Goal: Information Seeking & Learning: Learn about a topic

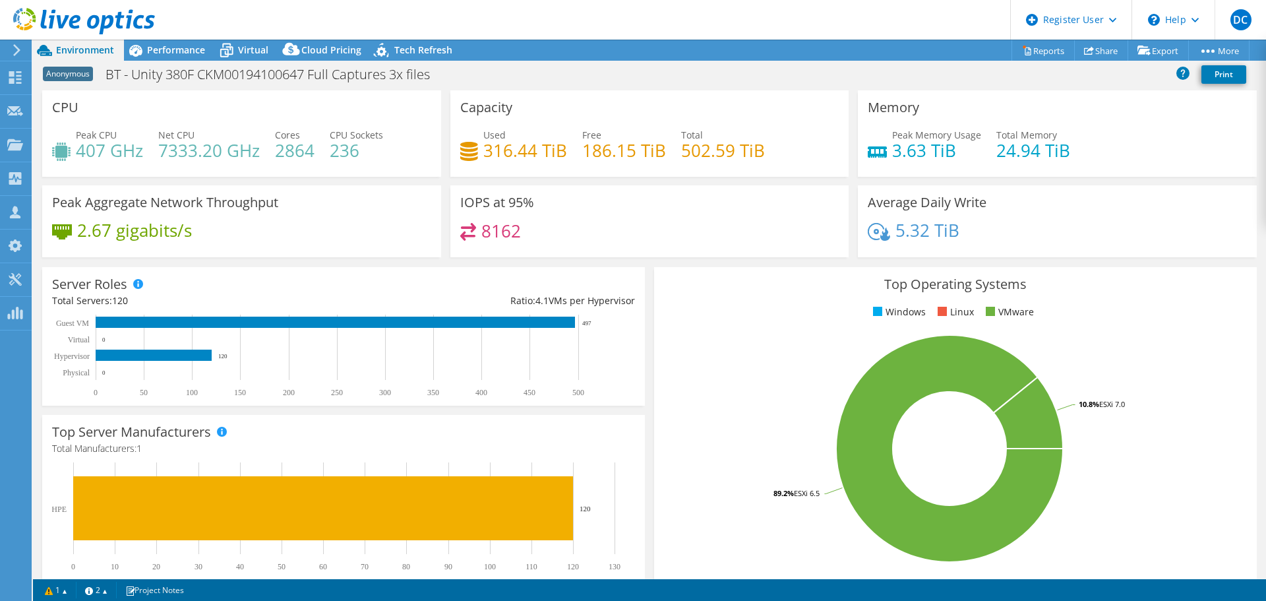
select select "USD"
click at [9, 149] on use at bounding box center [15, 143] width 16 height 11
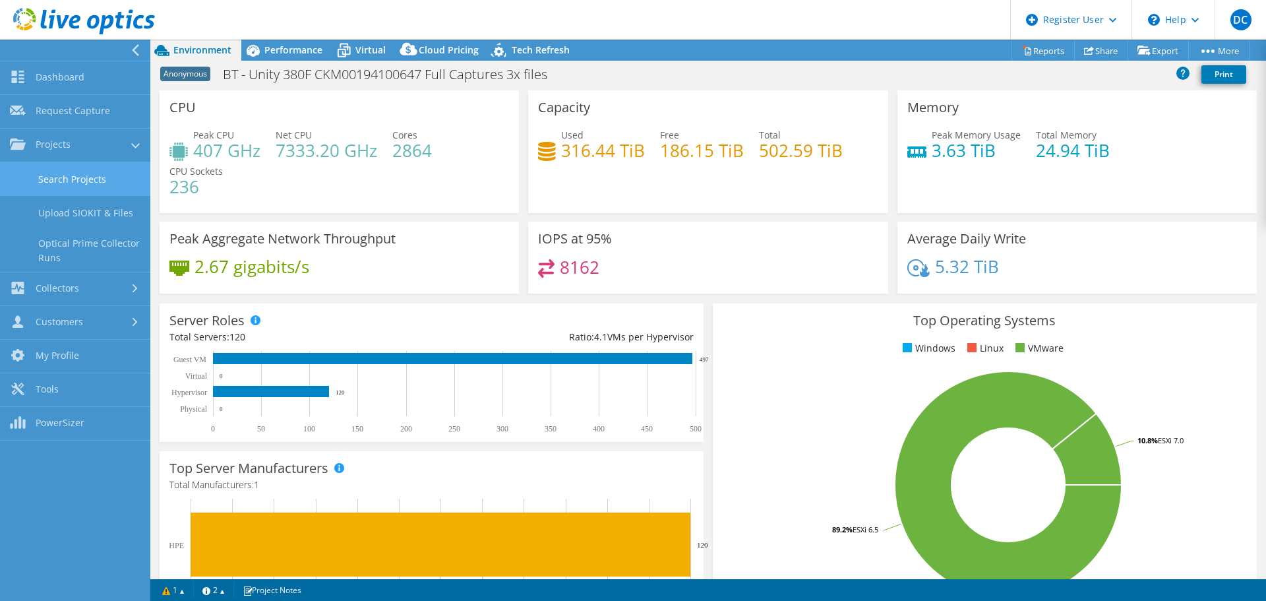
click at [65, 185] on link "Search Projects" at bounding box center [75, 179] width 150 height 34
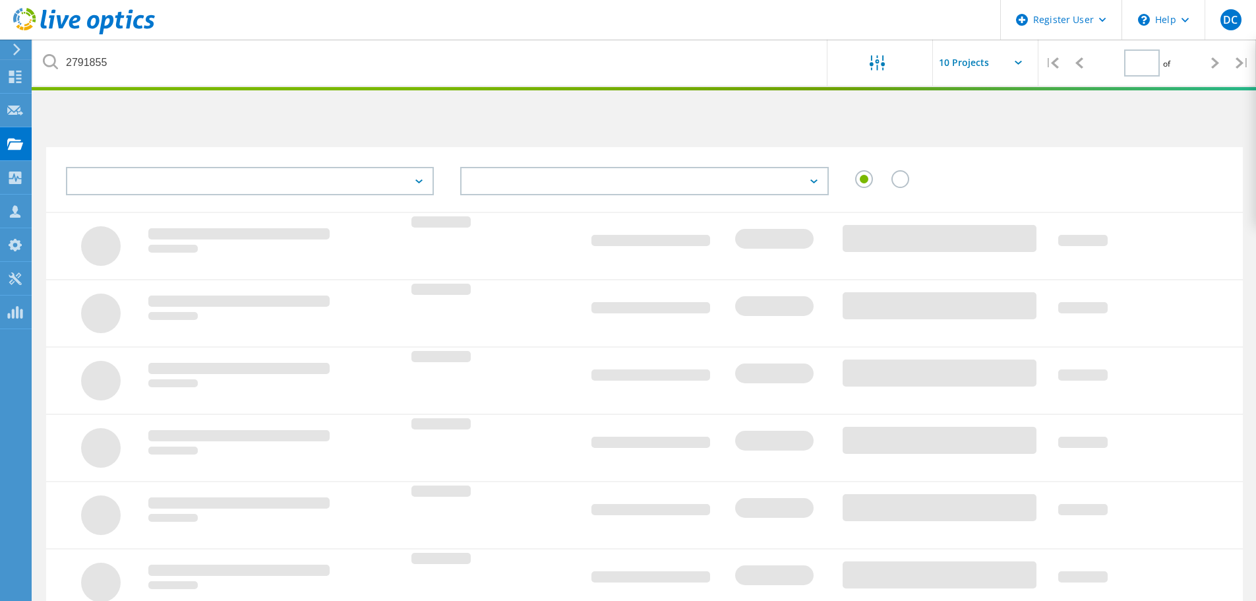
type input "1"
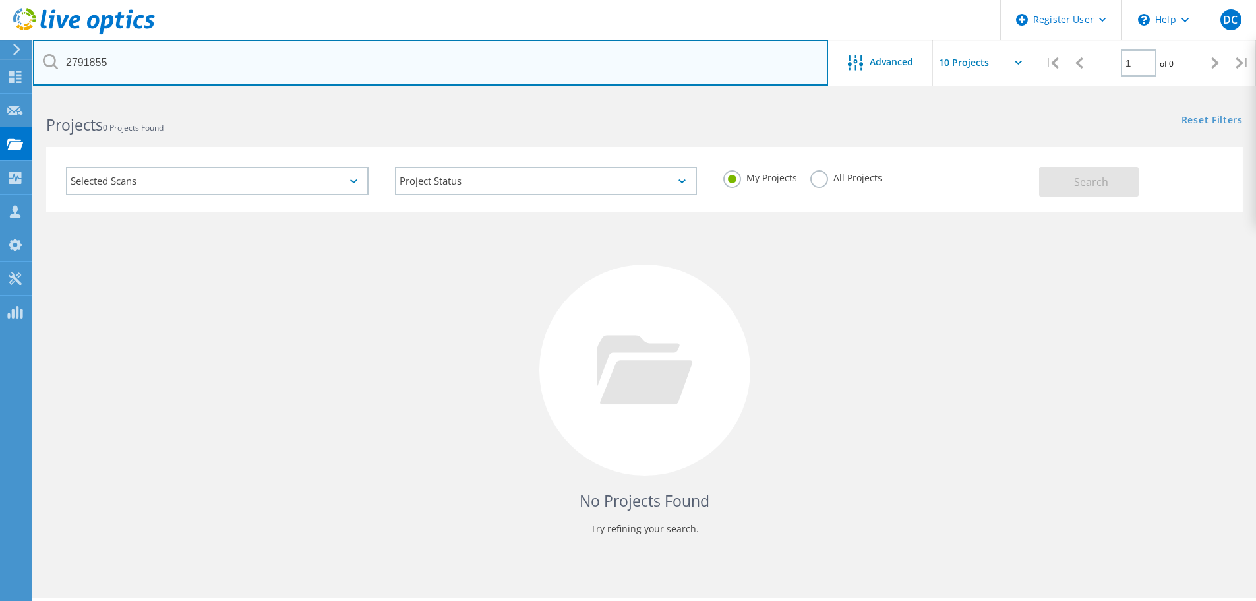
drag, startPoint x: 140, startPoint y: 55, endPoint x: -30, endPoint y: 78, distance: 171.8
click at [0, 78] on html "Register User \n Help Explore Helpful Articles Contact Support DC Dell User Dav…" at bounding box center [628, 318] width 1256 height 637
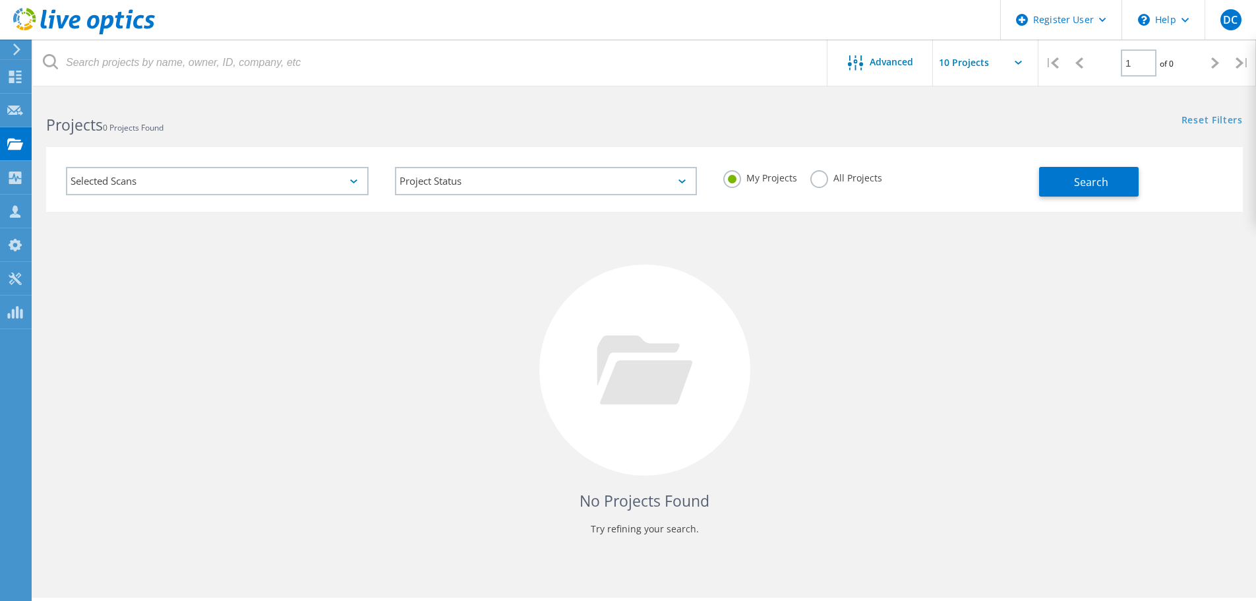
click at [290, 331] on div "No Projects Found Try refining your search." at bounding box center [644, 382] width 1197 height 341
click at [12, 144] on use at bounding box center [15, 143] width 16 height 11
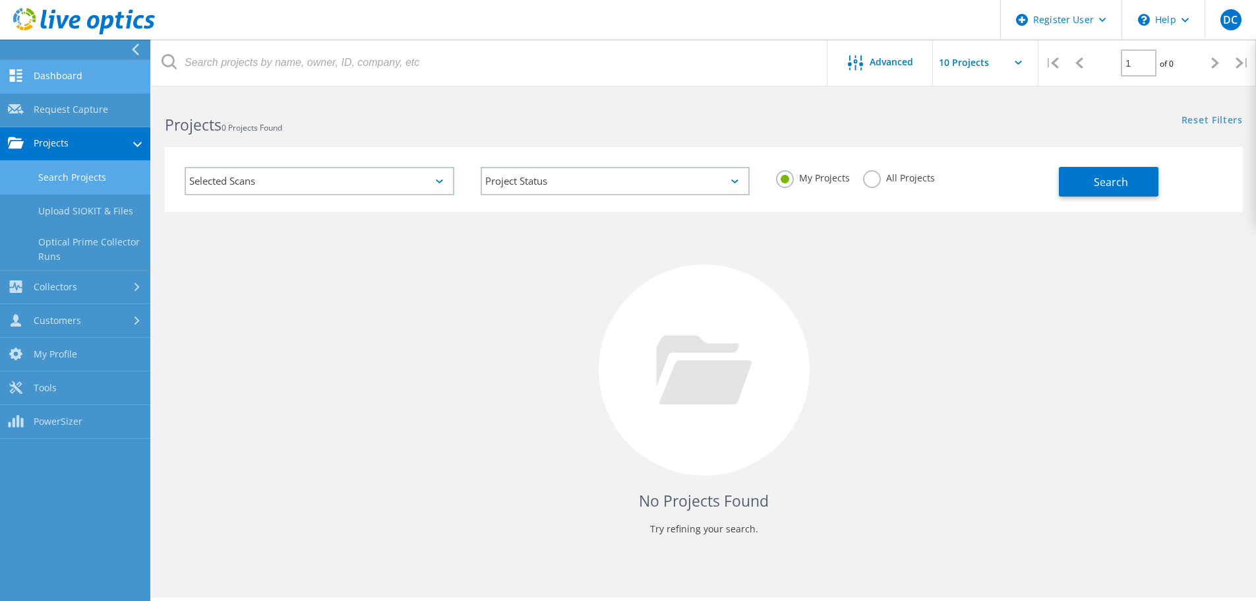
click at [53, 75] on link "Dashboard" at bounding box center [75, 77] width 150 height 34
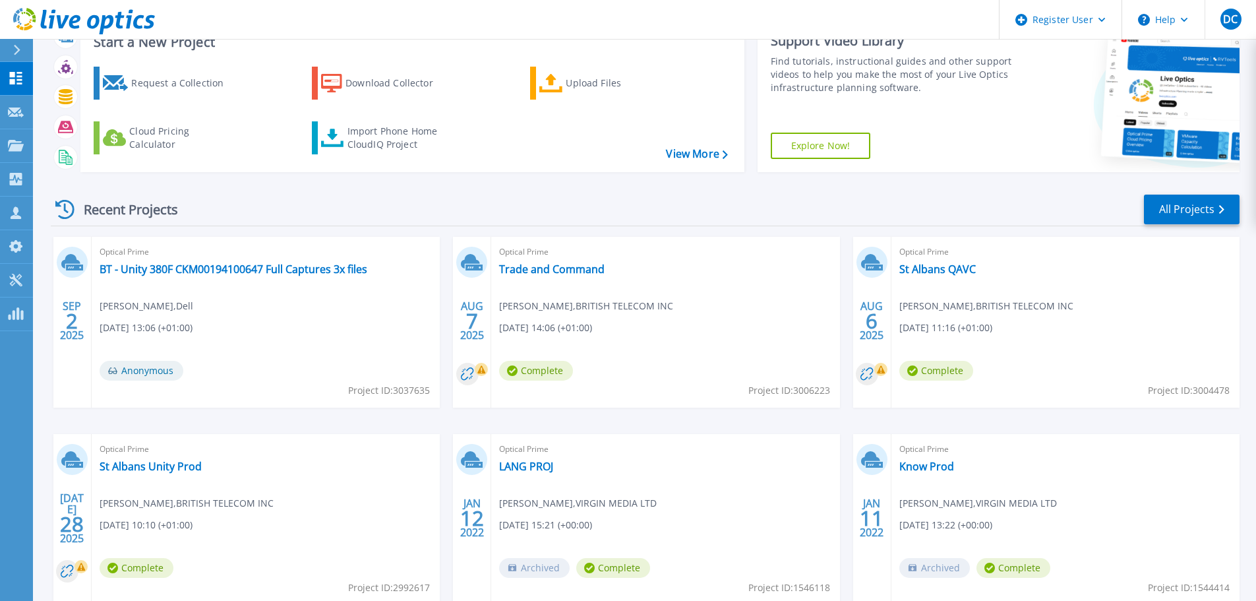
scroll to position [130, 0]
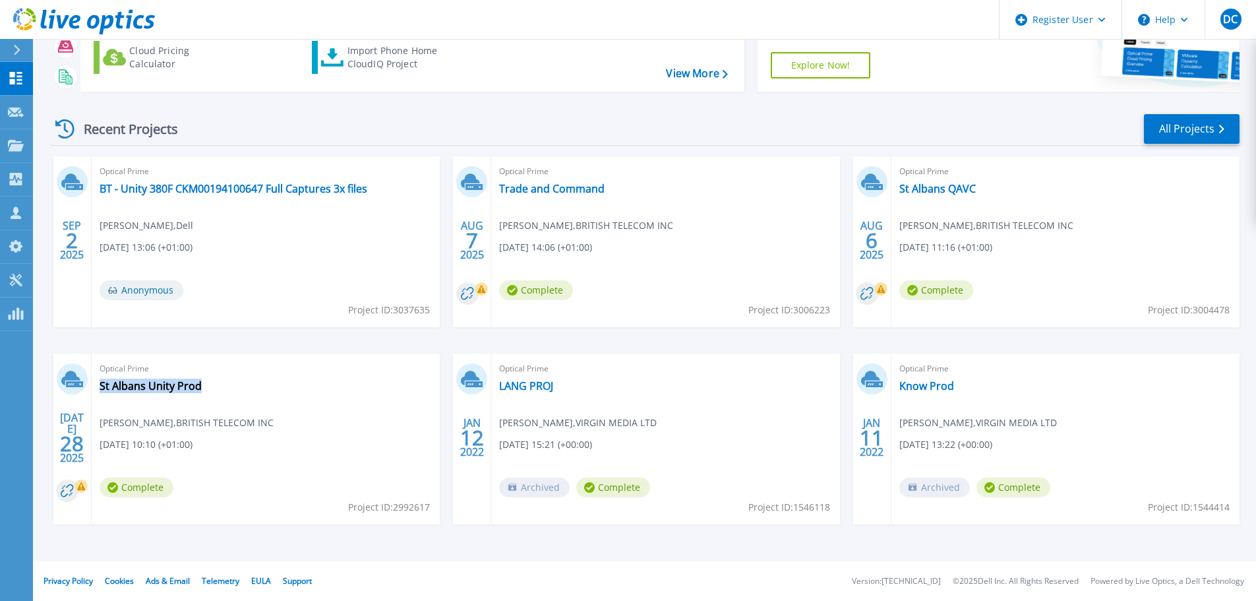
drag, startPoint x: 228, startPoint y: 396, endPoint x: 205, endPoint y: 385, distance: 25.1
click at [205, 385] on div "Optical Prime St Albans Unity Prod Mark Wheatley , BRITISH TELECOM INC 07/28/20…" at bounding box center [266, 438] width 348 height 171
drag, startPoint x: 1002, startPoint y: 199, endPoint x: 976, endPoint y: 193, distance: 26.4
click at [976, 193] on div "Optical Prime St Albans QAVC Mark Wheatley , BRITISH TELECOM INC 08/06/2025, 11…" at bounding box center [1066, 241] width 348 height 171
click at [274, 390] on div "Optical Prime St Albans Unity Prod Mark Wheatley , BRITISH TELECOM INC 07/28/20…" at bounding box center [266, 438] width 348 height 171
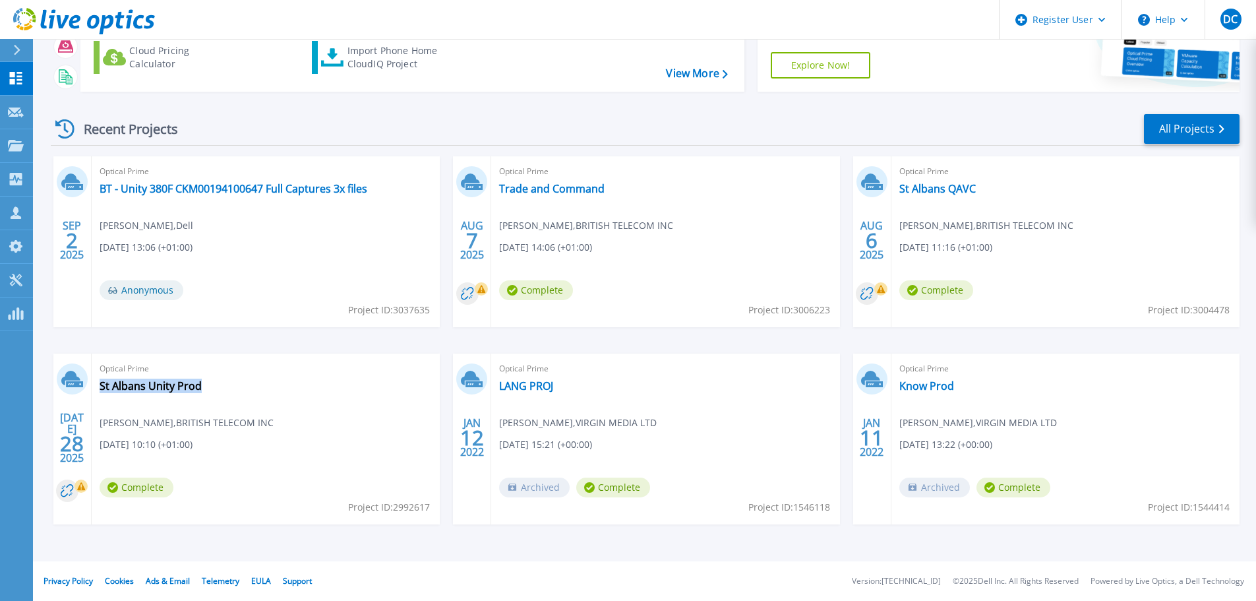
drag, startPoint x: 233, startPoint y: 390, endPoint x: 206, endPoint y: 395, distance: 27.5
click at [206, 395] on div "Optical Prime St Albans Unity Prod Mark Wheatley , BRITISH TELECOM INC 07/28/20…" at bounding box center [266, 438] width 348 height 171
drag, startPoint x: 642, startPoint y: 198, endPoint x: 616, endPoint y: 192, distance: 27.0
click at [616, 192] on div "Optical Prime Trade and Command Mark Wheatley , BRITISH TELECOM INC 08/07/2025,…" at bounding box center [665, 241] width 348 height 171
click at [646, 206] on div "Optical Prime Trade and Command Mark Wheatley , BRITISH TELECOM INC 08/07/2025,…" at bounding box center [665, 241] width 348 height 171
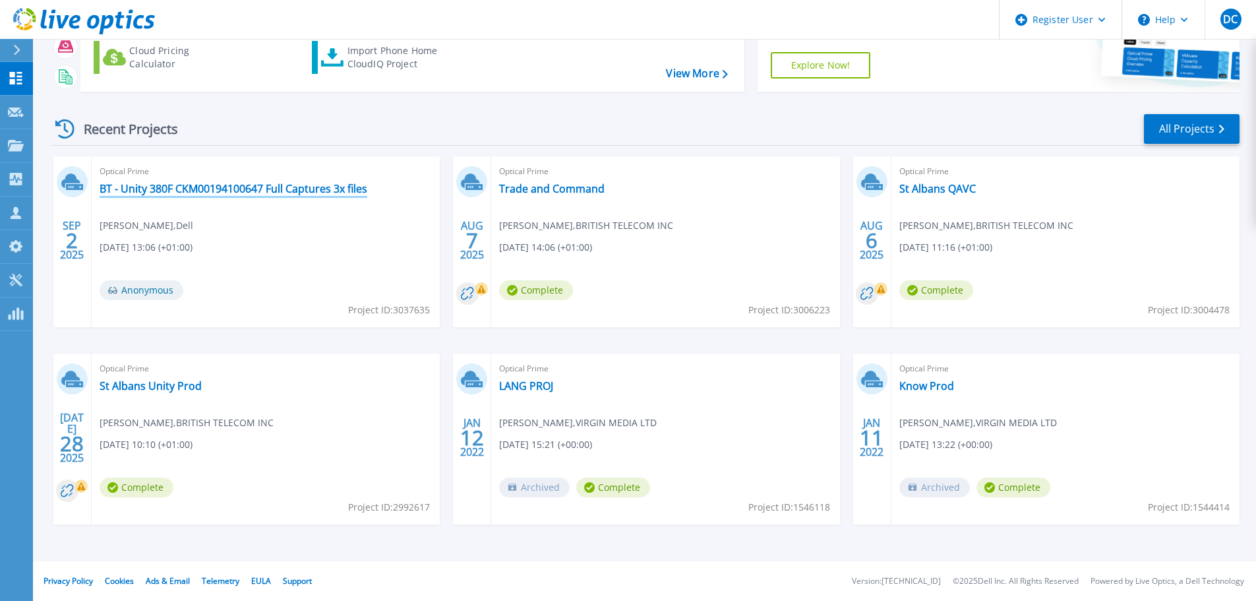
click at [180, 185] on link "BT - Unity 380F CKM00194100647 Full Captures 3x files" at bounding box center [234, 188] width 268 height 13
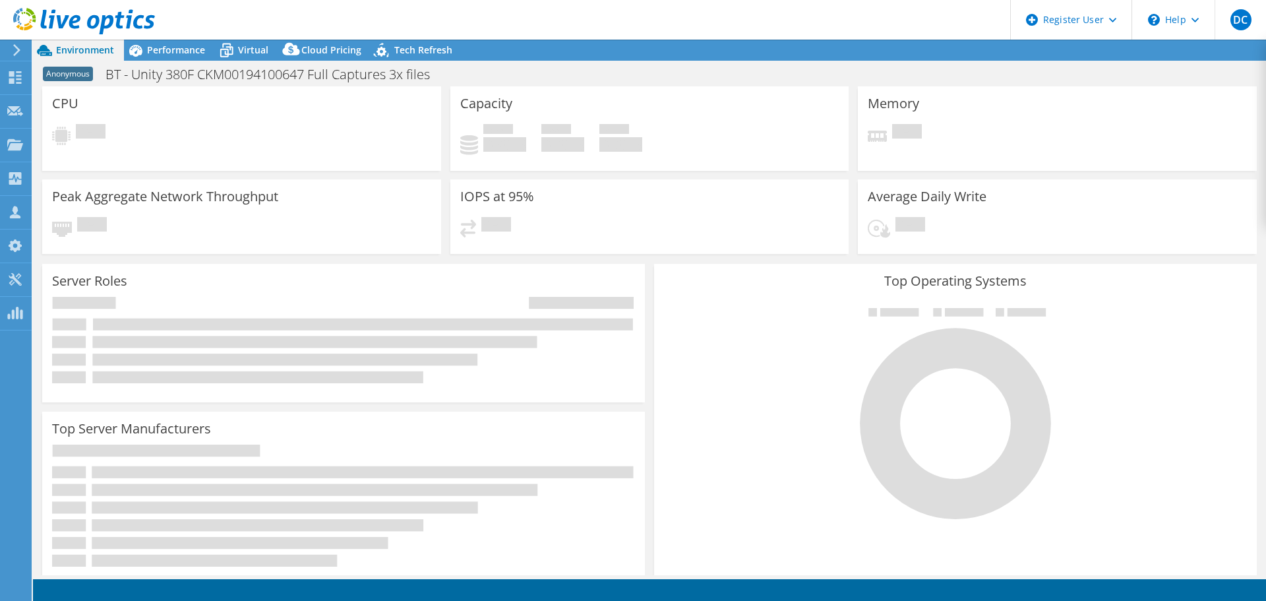
select select "USD"
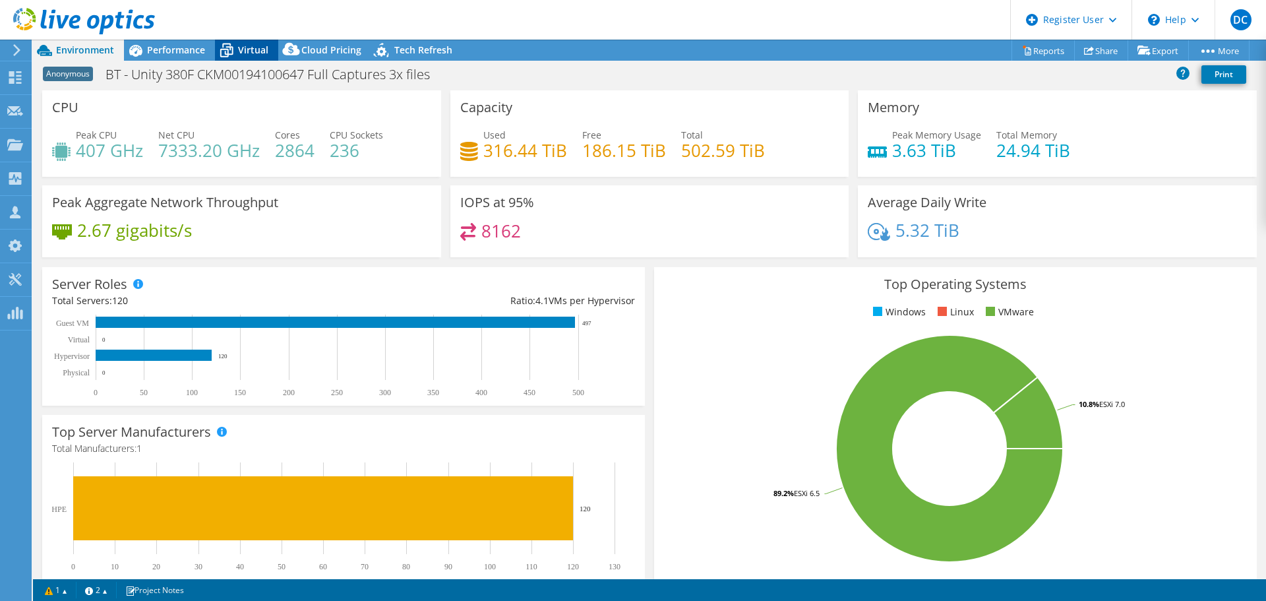
click at [239, 46] on span "Virtual" at bounding box center [253, 50] width 30 height 13
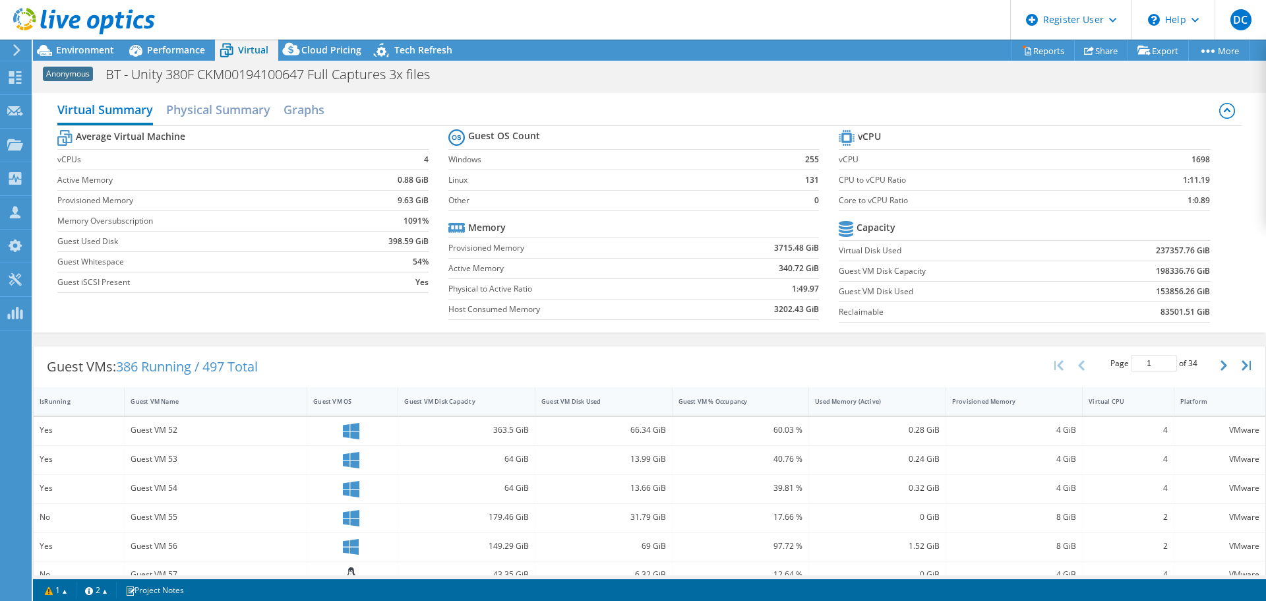
click at [1209, 295] on section "vCPU vCPU 1698 CPU to vCPU Ratio 1:11.19 Core to vCPU Ratio 1:0.89 Capacity Vir…" at bounding box center [1034, 228] width 390 height 202
drag, startPoint x: 1204, startPoint y: 273, endPoint x: 1146, endPoint y: 275, distance: 58.7
click at [1146, 275] on section "vCPU vCPU 1698 CPU to vCPU Ratio 1:11.19 Core to vCPU Ratio 1:0.89 Capacity Vir…" at bounding box center [1034, 228] width 390 height 202
click at [1139, 287] on td "153856.26 GiB" at bounding box center [1142, 291] width 136 height 20
drag, startPoint x: 1145, startPoint y: 290, endPoint x: 1183, endPoint y: 290, distance: 38.3
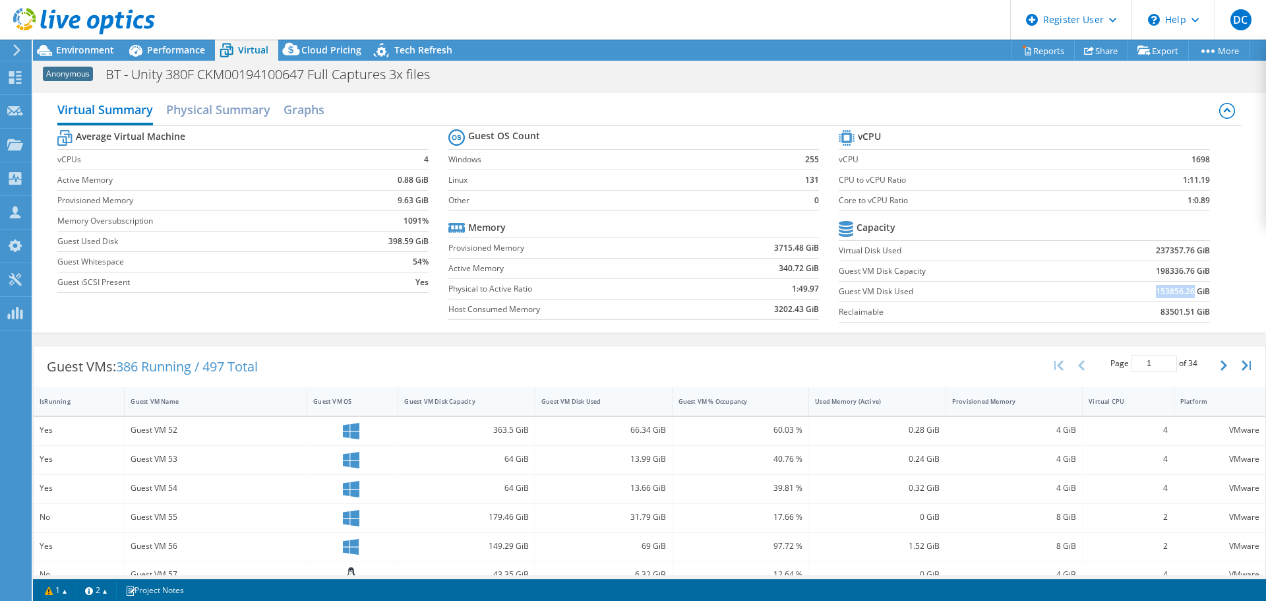
click at [1183, 290] on td "153856.26 GiB" at bounding box center [1142, 291] width 136 height 20
click at [86, 49] on span "Environment" at bounding box center [85, 50] width 58 height 13
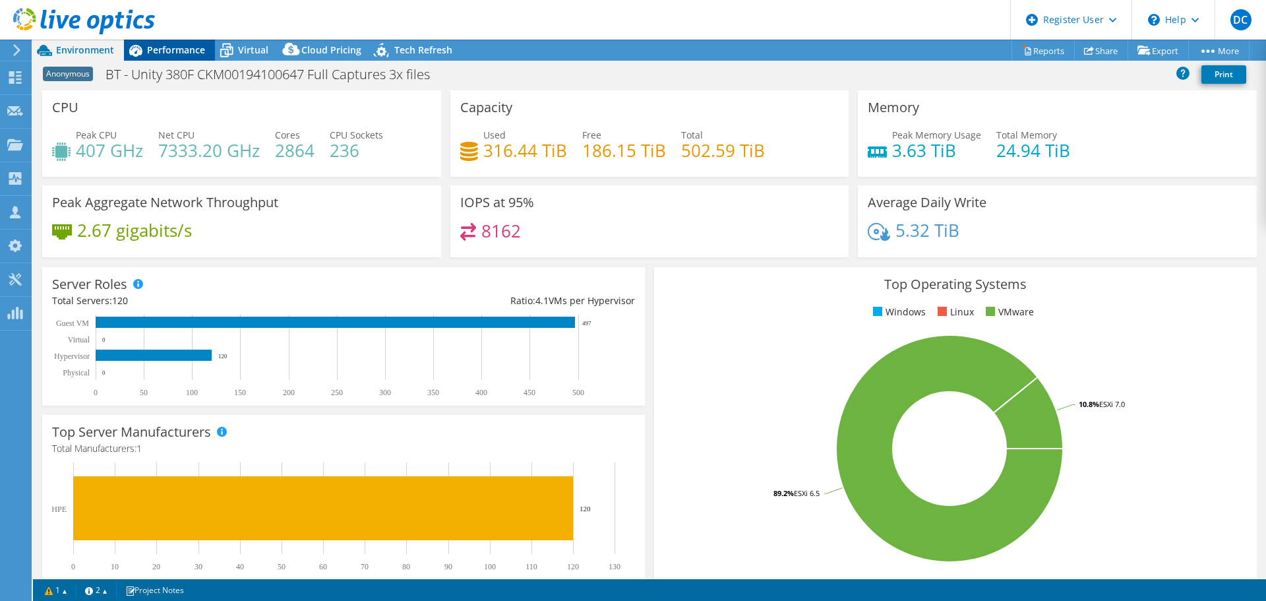
click at [162, 45] on span "Performance" at bounding box center [176, 50] width 58 height 13
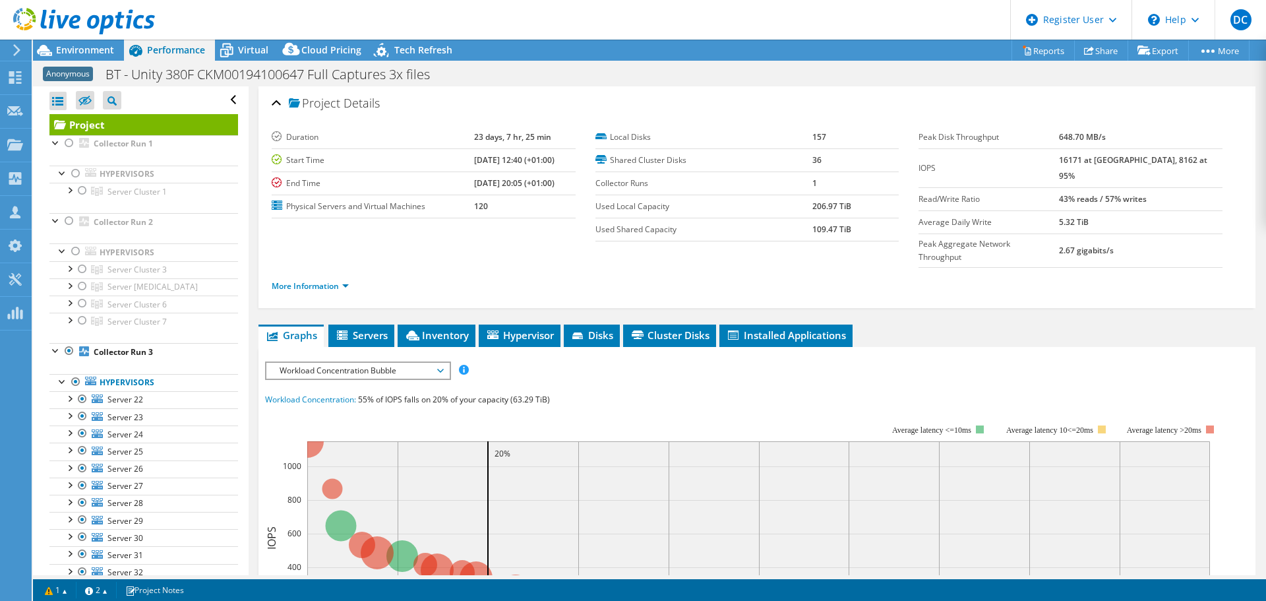
drag, startPoint x: 1084, startPoint y: 157, endPoint x: 1198, endPoint y: 155, distance: 114.1
click at [1198, 155] on tr "IOPS 16171 at Peak, 8162 at 95%" at bounding box center [1071, 167] width 304 height 39
click at [78, 42] on div at bounding box center [77, 22] width 155 height 44
click at [78, 47] on span "Environment" at bounding box center [85, 50] width 58 height 13
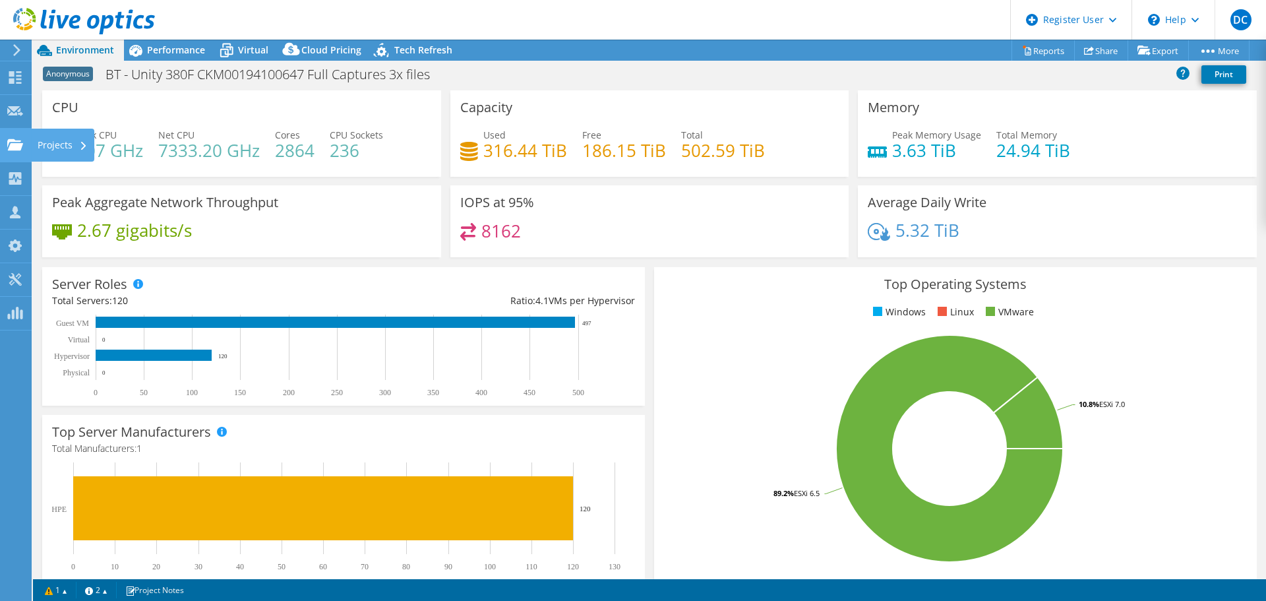
click at [15, 143] on use at bounding box center [15, 143] width 16 height 11
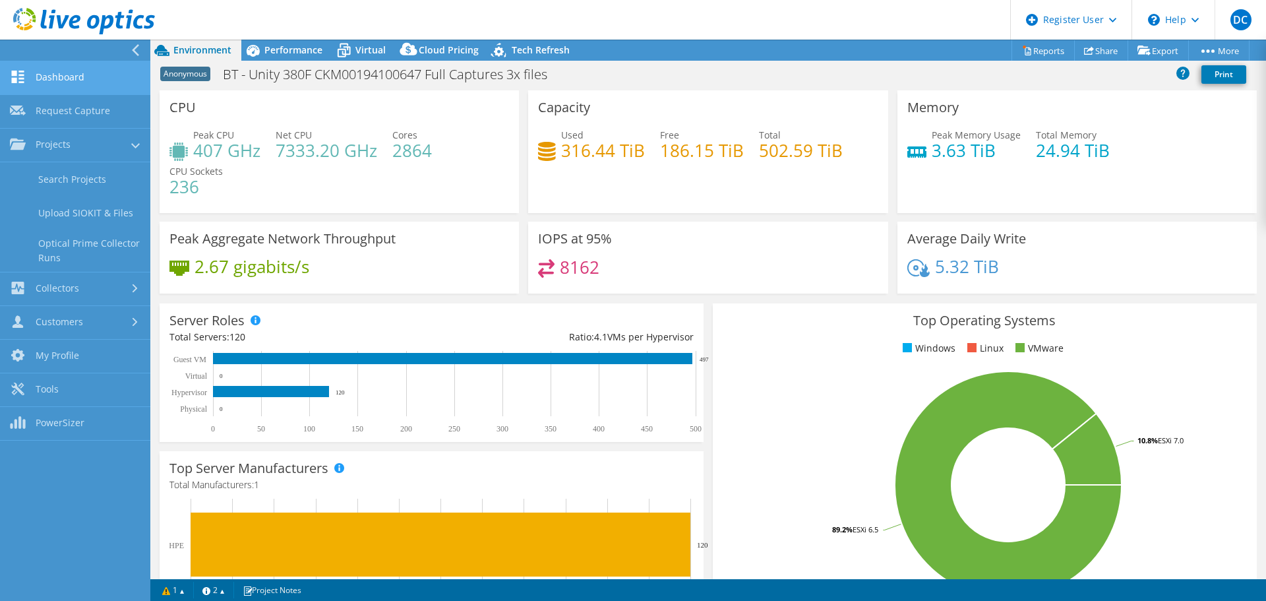
click at [49, 79] on link "Dashboard" at bounding box center [75, 78] width 150 height 34
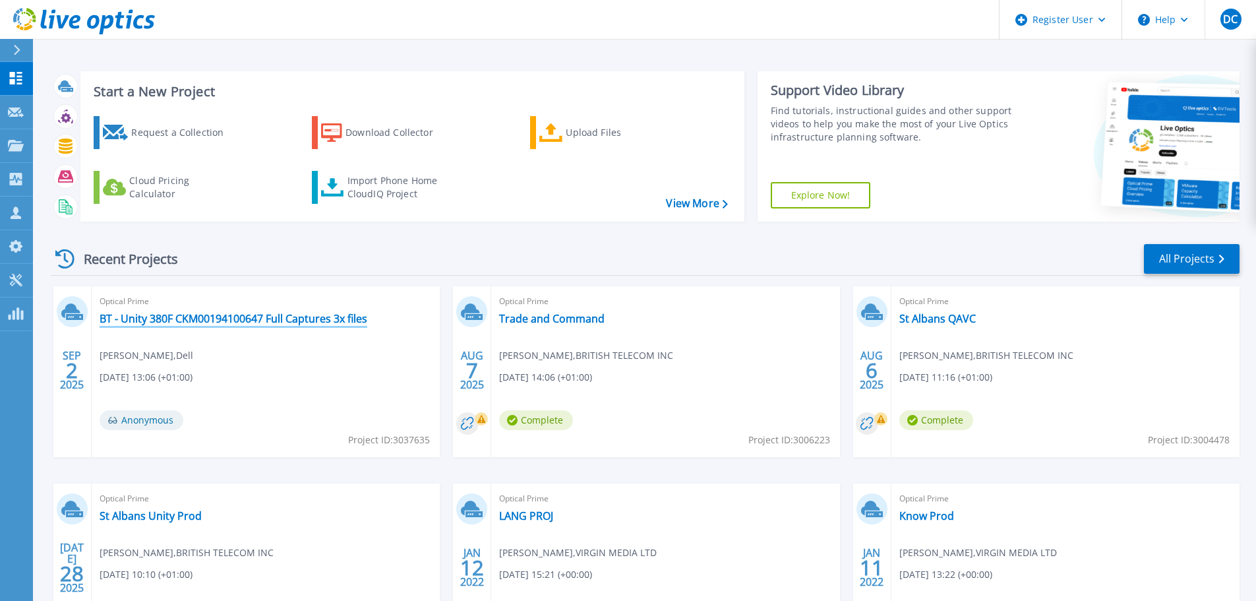
click at [231, 322] on link "BT - Unity 380F CKM00194100647 Full Captures 3x files" at bounding box center [234, 318] width 268 height 13
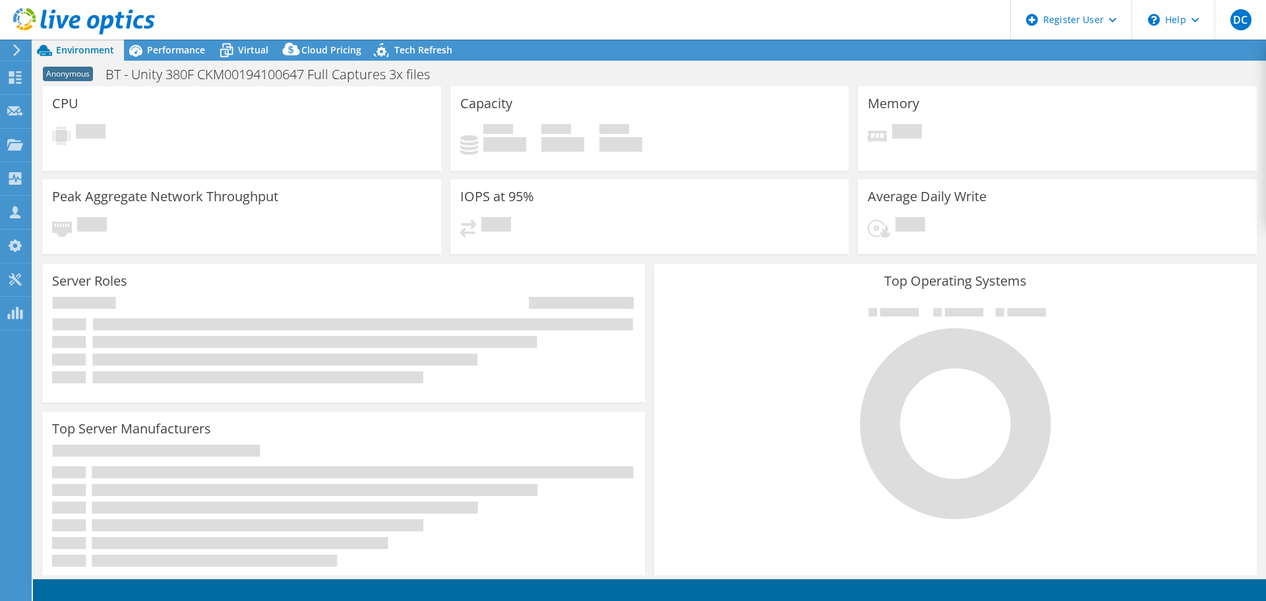
select select "USD"
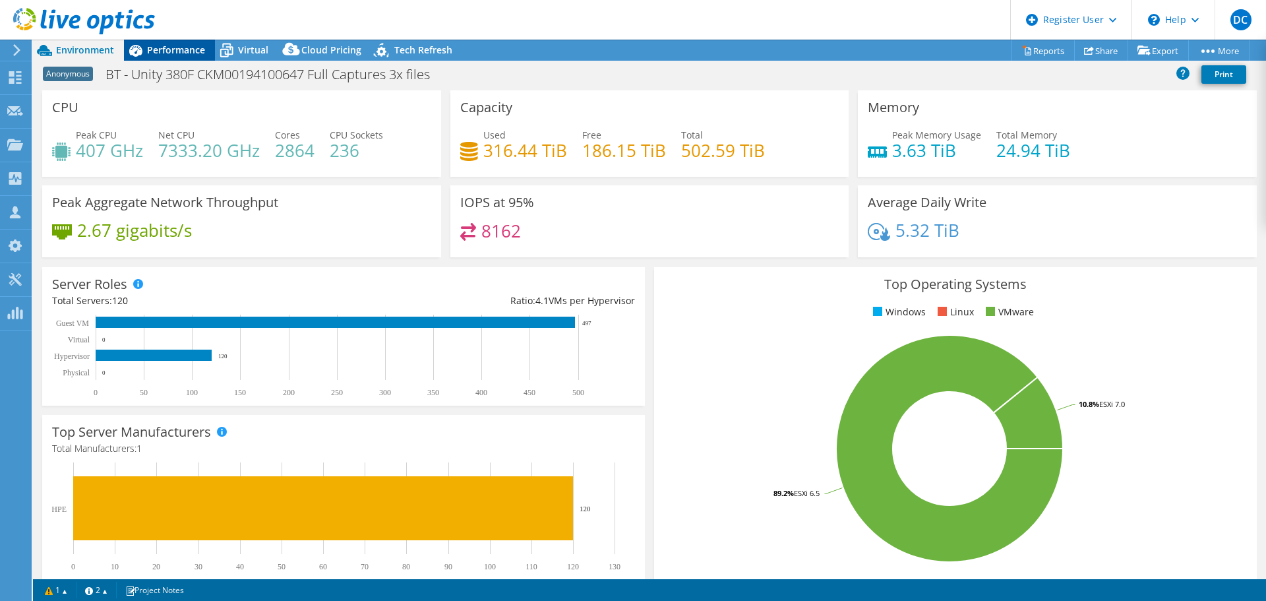
click at [150, 46] on span "Performance" at bounding box center [176, 50] width 58 height 13
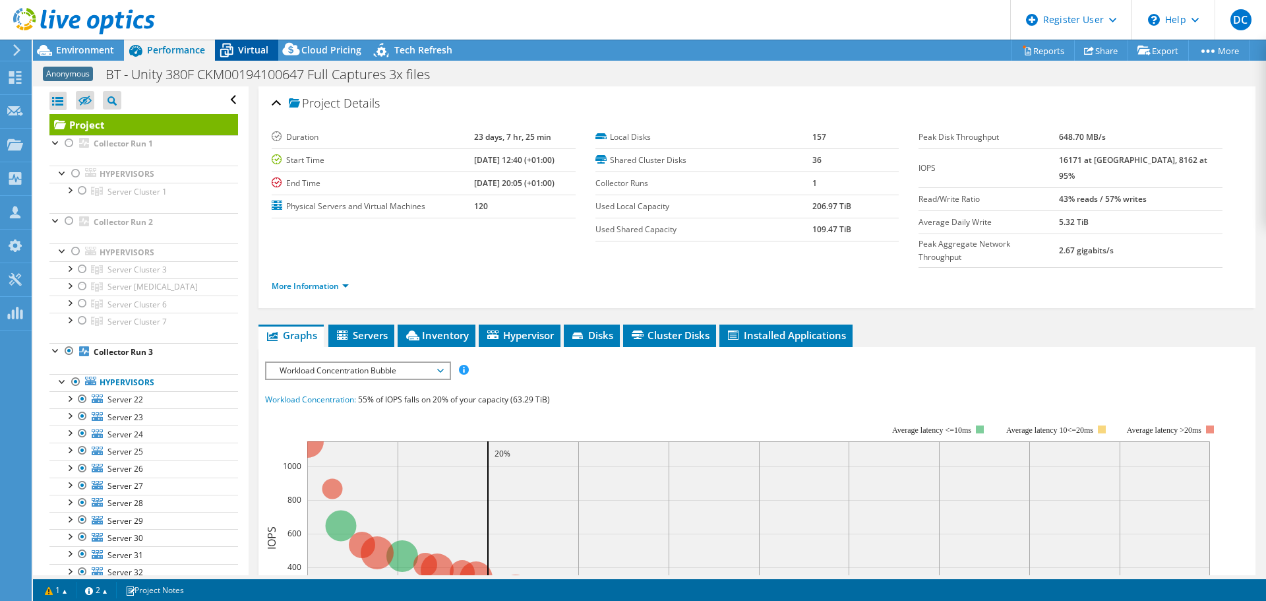
click at [248, 43] on div "Virtual" at bounding box center [246, 50] width 63 height 21
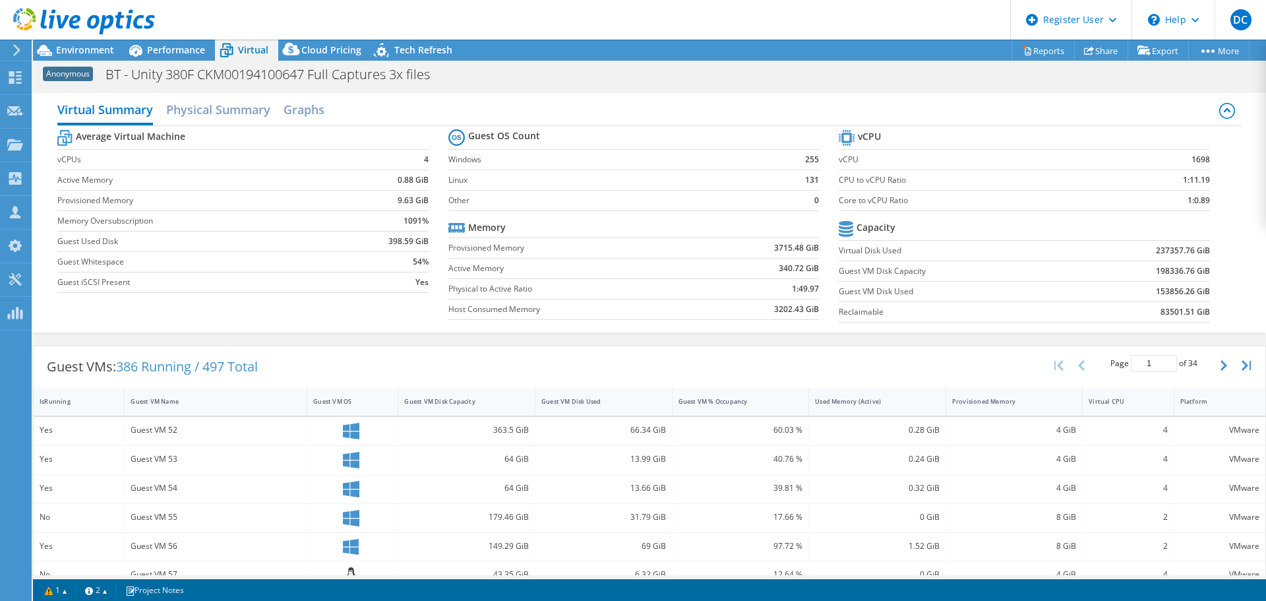
click at [1207, 253] on section "vCPU vCPU 1698 CPU to vCPU Ratio 1:11.19 Core to vCPU Ratio 1:0.89 Capacity Vir…" at bounding box center [1034, 228] width 390 height 202
click at [1200, 245] on b "237357.76 GiB" at bounding box center [1183, 250] width 54 height 13
drag, startPoint x: 1208, startPoint y: 256, endPoint x: 1157, endPoint y: 255, distance: 51.4
click at [1157, 255] on section "vCPU vCPU 1698 CPU to vCPU Ratio 1:11.19 Core to vCPU Ratio 1:0.89 Capacity Vir…" at bounding box center [1034, 228] width 390 height 202
click at [1134, 255] on td "237357.76 GiB" at bounding box center [1142, 250] width 136 height 20
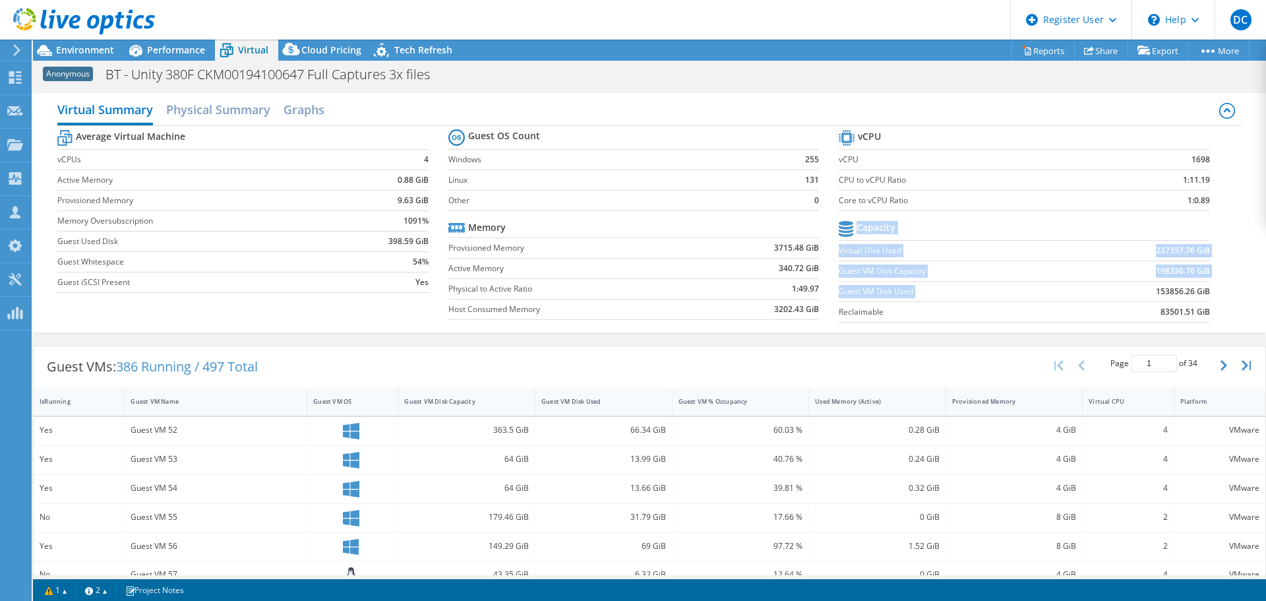
drag, startPoint x: 1202, startPoint y: 295, endPoint x: 1147, endPoint y: 299, distance: 54.9
click at [1147, 299] on section "vCPU vCPU 1698 CPU to vCPU Ratio 1:11.19 Core to vCPU Ratio 1:0.89 Capacity Vir…" at bounding box center [1034, 228] width 390 height 202
click at [1116, 304] on td "83501.51 GiB" at bounding box center [1142, 311] width 136 height 20
drag, startPoint x: 1149, startPoint y: 291, endPoint x: 1200, endPoint y: 288, distance: 50.8
click at [1200, 288] on b "153856.26 GiB" at bounding box center [1183, 291] width 54 height 13
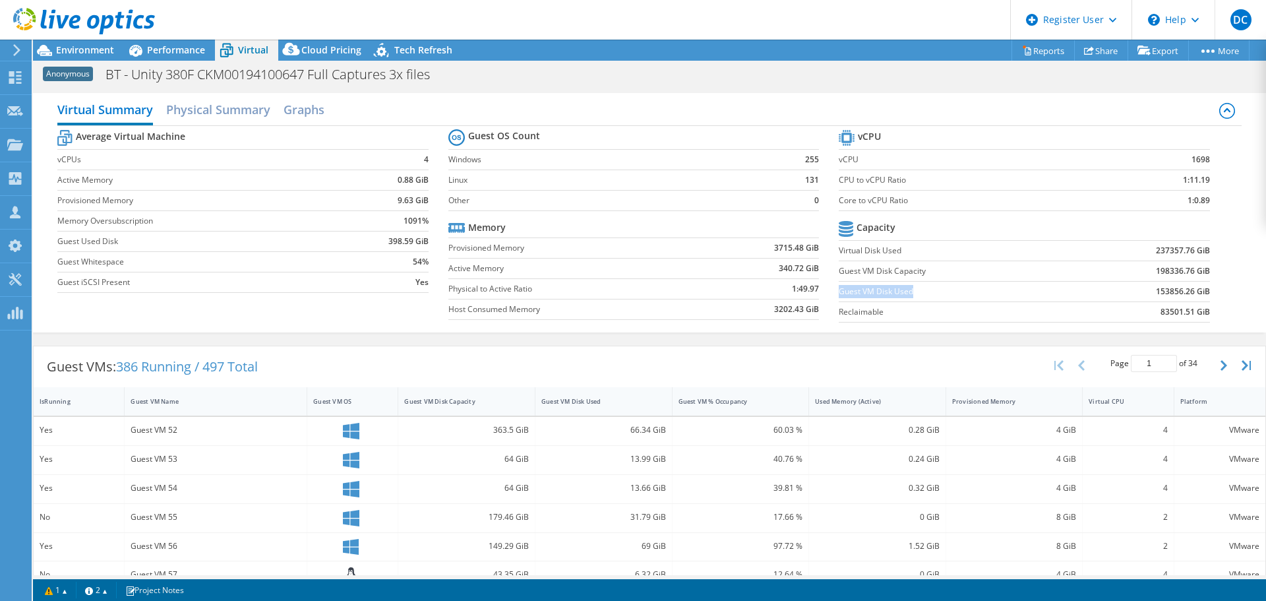
drag, startPoint x: 932, startPoint y: 293, endPoint x: 834, endPoint y: 297, distance: 99.0
click at [839, 297] on label "Guest VM Disk Used" at bounding box center [956, 291] width 235 height 13
drag, startPoint x: 1200, startPoint y: 291, endPoint x: 1149, endPoint y: 291, distance: 50.8
click at [1156, 291] on b "153856.26 GiB" at bounding box center [1183, 291] width 54 height 13
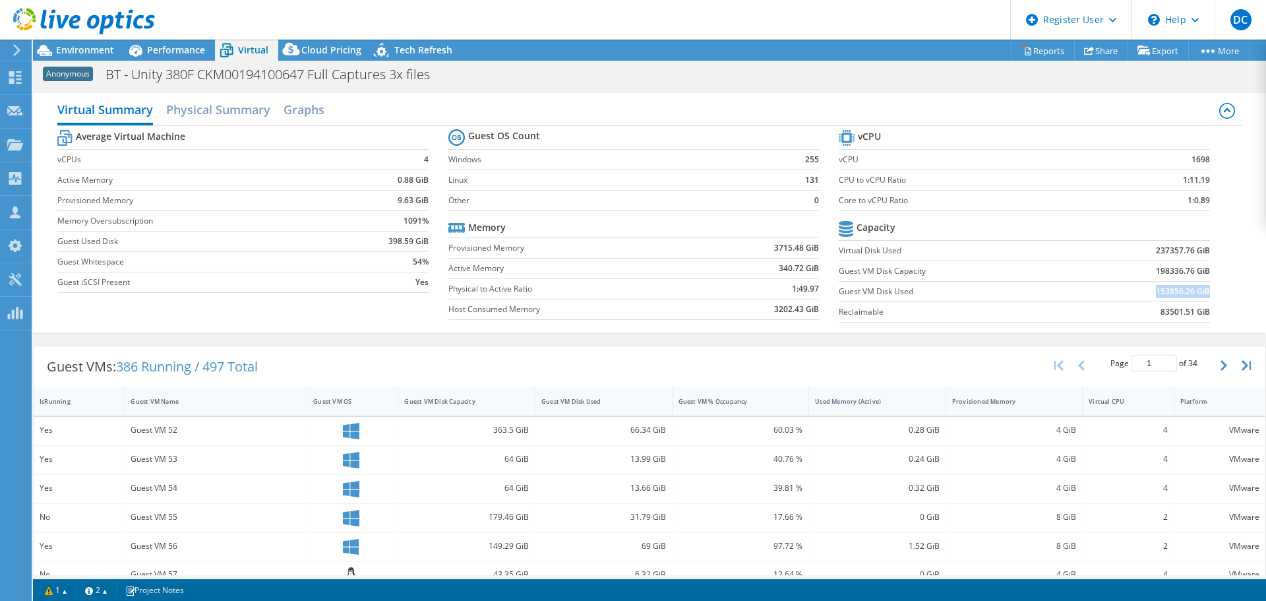
drag, startPoint x: 1146, startPoint y: 290, endPoint x: 1200, endPoint y: 292, distance: 53.5
click at [1200, 292] on b "153856.26 GiB" at bounding box center [1183, 291] width 54 height 13
click at [89, 54] on span "Environment" at bounding box center [85, 50] width 58 height 13
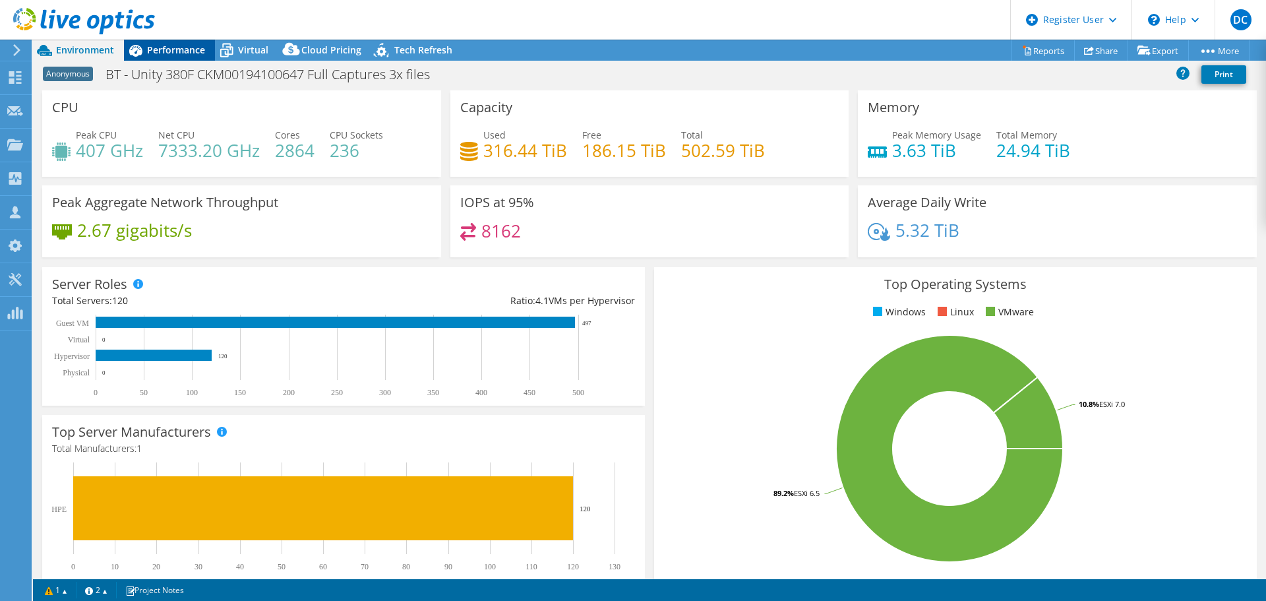
click at [179, 52] on span "Performance" at bounding box center [176, 50] width 58 height 13
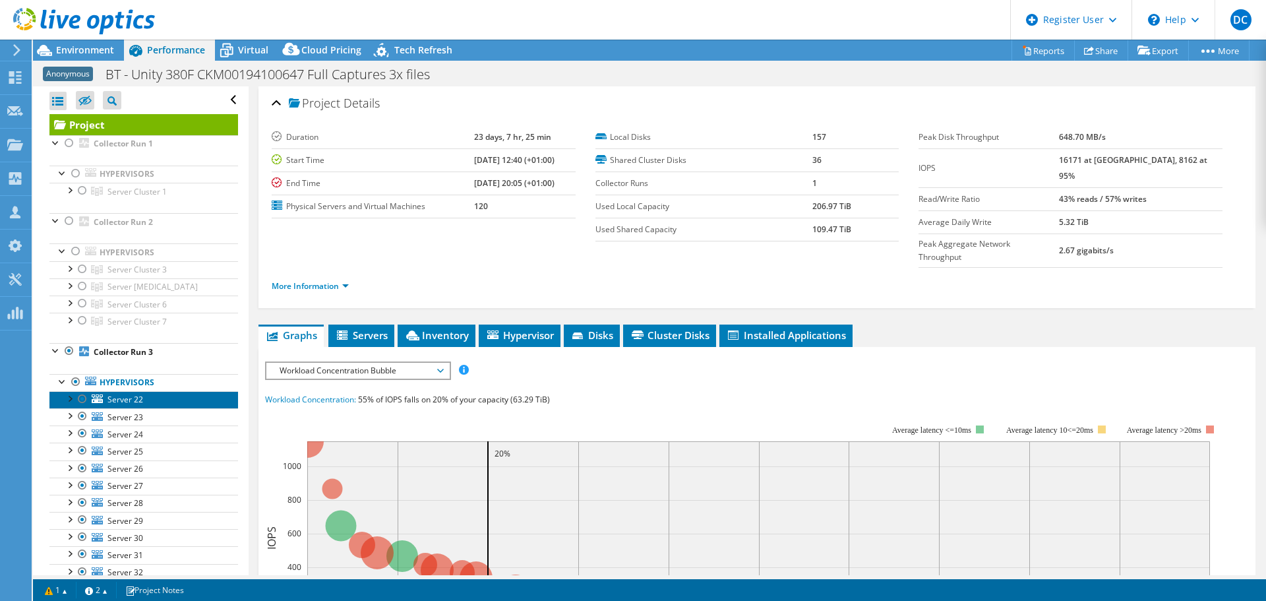
click at [127, 401] on span "Server 22" at bounding box center [125, 399] width 36 height 11
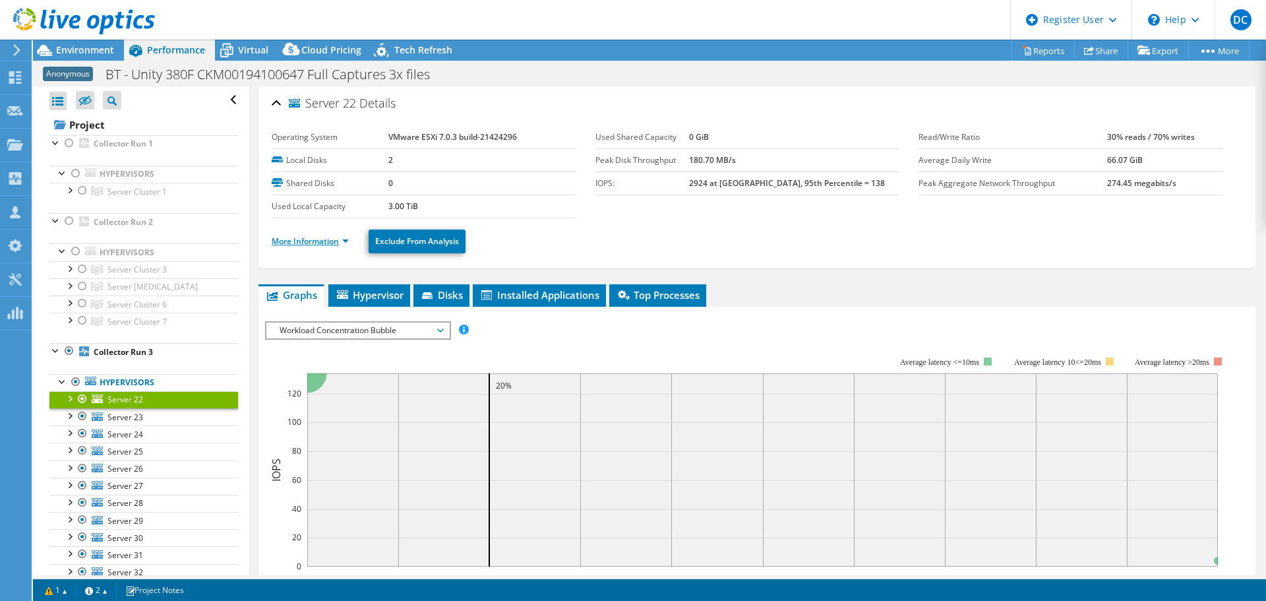
click at [336, 245] on link "More Information" at bounding box center [310, 240] width 77 height 11
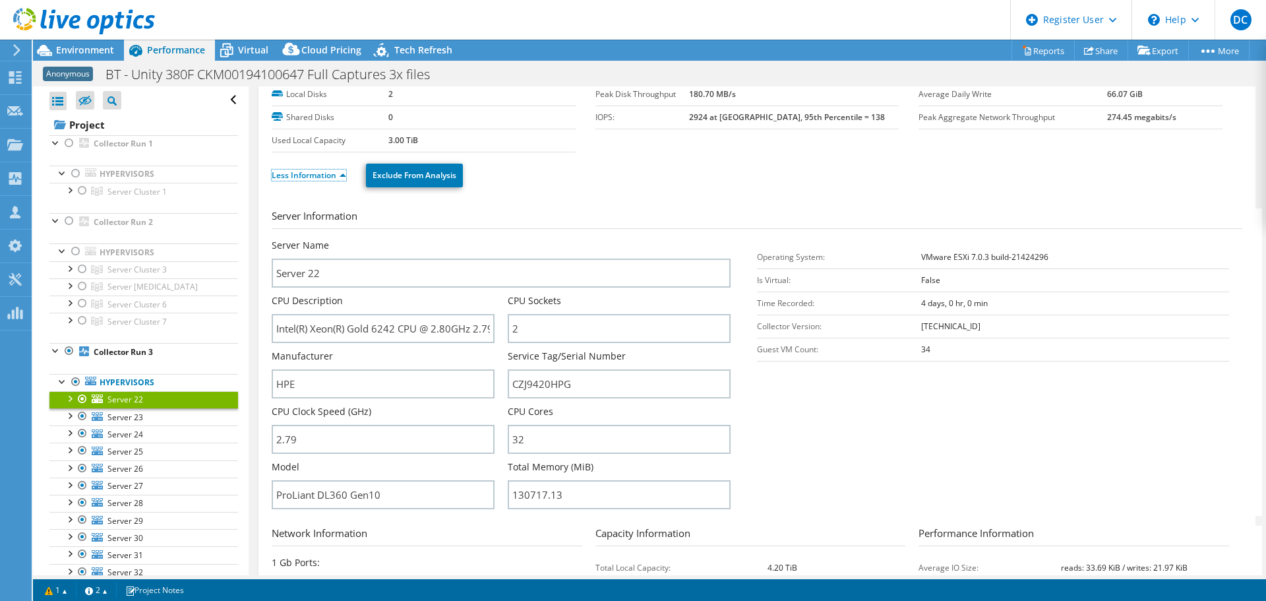
scroll to position [198, 0]
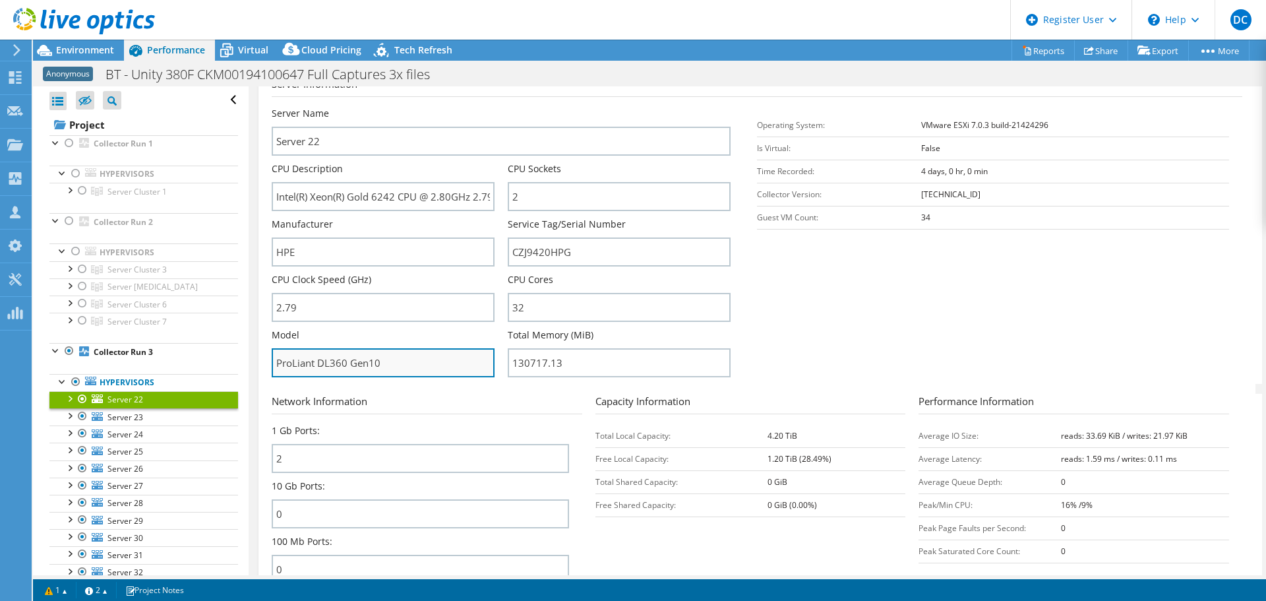
click at [415, 353] on input "ProLiant DL360 Gen10" at bounding box center [383, 362] width 223 height 29
drag, startPoint x: 406, startPoint y: 363, endPoint x: 269, endPoint y: 371, distance: 137.4
click at [269, 371] on div "Server 22 Details Operating System VMware ESXi 7.0.3 build-21424296 Local Disks…" at bounding box center [757, 278] width 997 height 779
click at [75, 53] on span "Environment" at bounding box center [85, 50] width 58 height 13
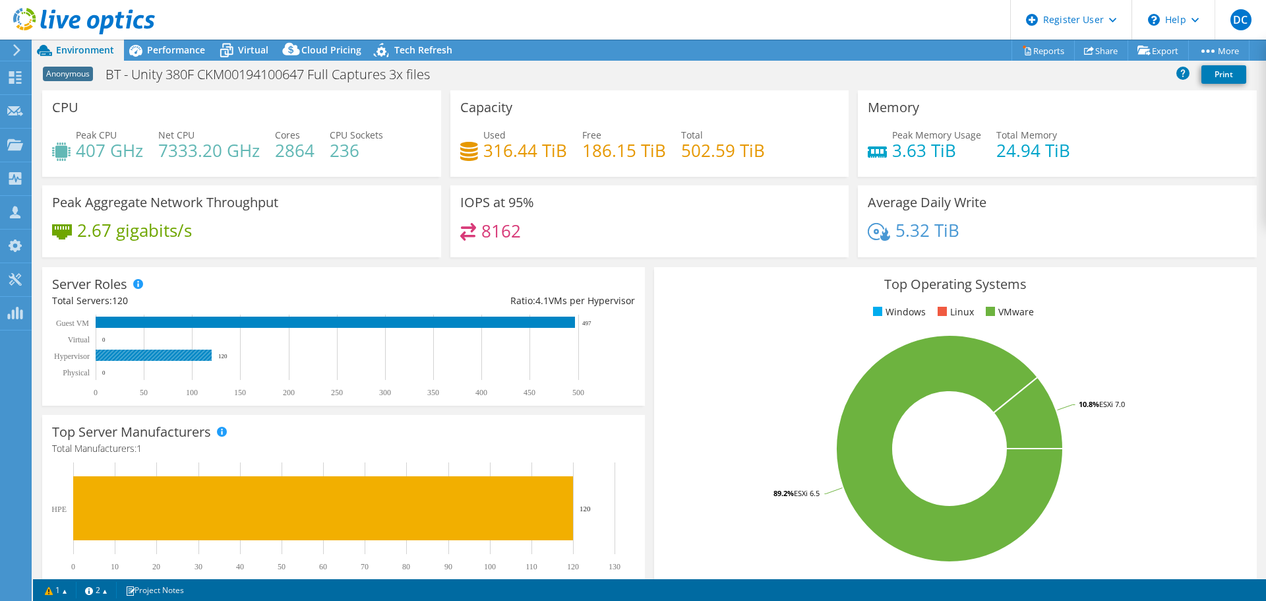
drag, startPoint x: 235, startPoint y: 355, endPoint x: 107, endPoint y: 362, distance: 128.8
click at [107, 362] on rect at bounding box center [337, 356] width 571 height 82
click at [253, 51] on span "Virtual" at bounding box center [253, 50] width 30 height 13
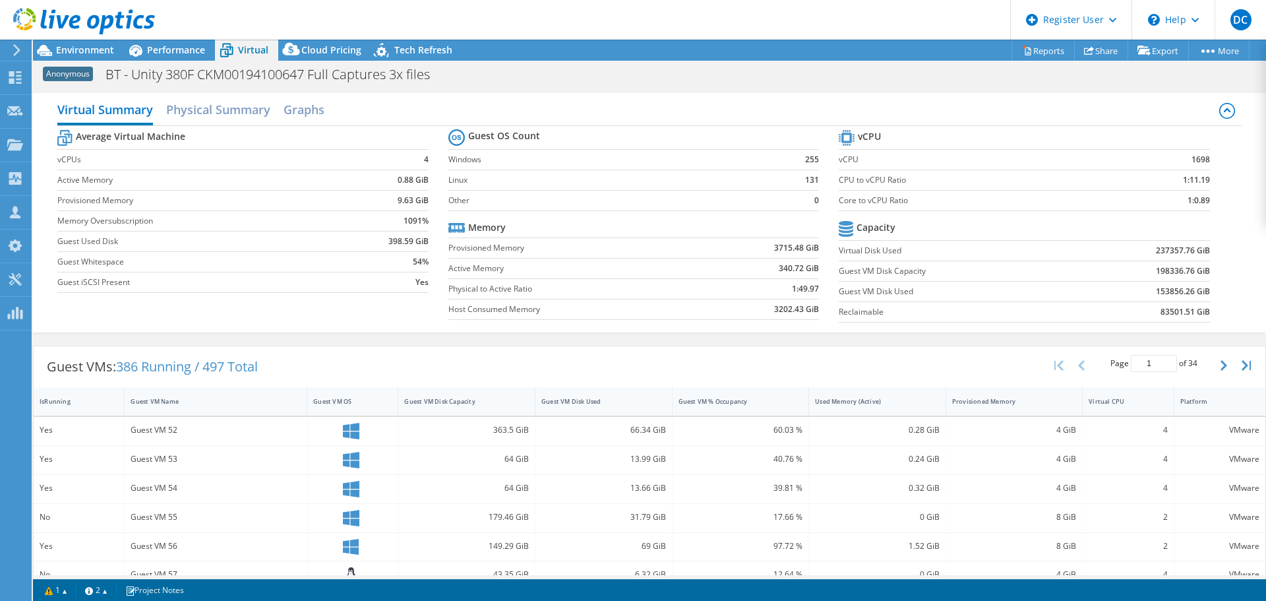
click at [1213, 200] on section "vCPU vCPU 1698 CPU to vCPU Ratio 1:11.19 Core to vCPU Ratio 1:0.89 Capacity Vir…" at bounding box center [1034, 228] width 390 height 202
drag, startPoint x: 1209, startPoint y: 176, endPoint x: 925, endPoint y: 179, distance: 283.6
click at [925, 179] on section "vCPU vCPU 1698 CPU to vCPU Ratio 1:11.19 Core to vCPU Ratio 1:0.89 Capacity Vir…" at bounding box center [1034, 228] width 390 height 202
click at [923, 181] on label "CPU to vCPU Ratio" at bounding box center [976, 179] width 274 height 13
drag, startPoint x: 901, startPoint y: 200, endPoint x: 834, endPoint y: 202, distance: 67.9
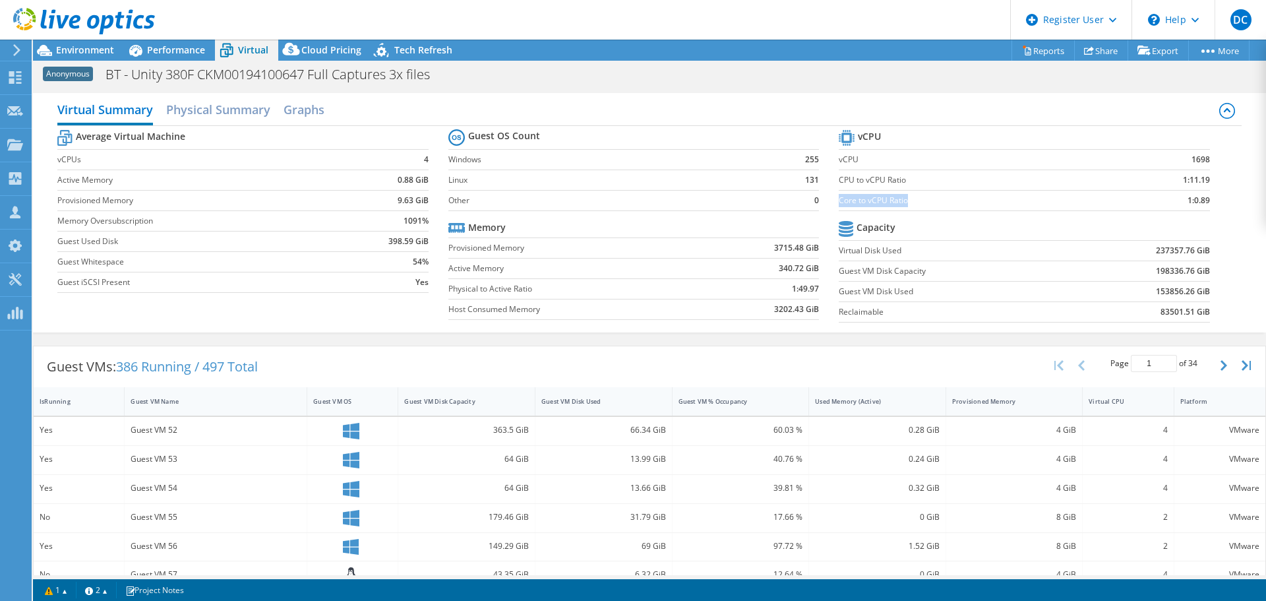
click at [839, 202] on label "Core to vCPU Ratio" at bounding box center [976, 200] width 274 height 13
drag, startPoint x: 1204, startPoint y: 175, endPoint x: 1171, endPoint y: 178, distance: 32.5
click at [1171, 178] on section "vCPU vCPU 1698 CPU to vCPU Ratio 1:11.19 Core to vCPU Ratio 1:0.89 Capacity Vir…" at bounding box center [1034, 228] width 390 height 202
click at [1174, 200] on td "1:0.89" at bounding box center [1162, 200] width 98 height 20
click at [1188, 199] on b "1:0.89" at bounding box center [1199, 200] width 22 height 13
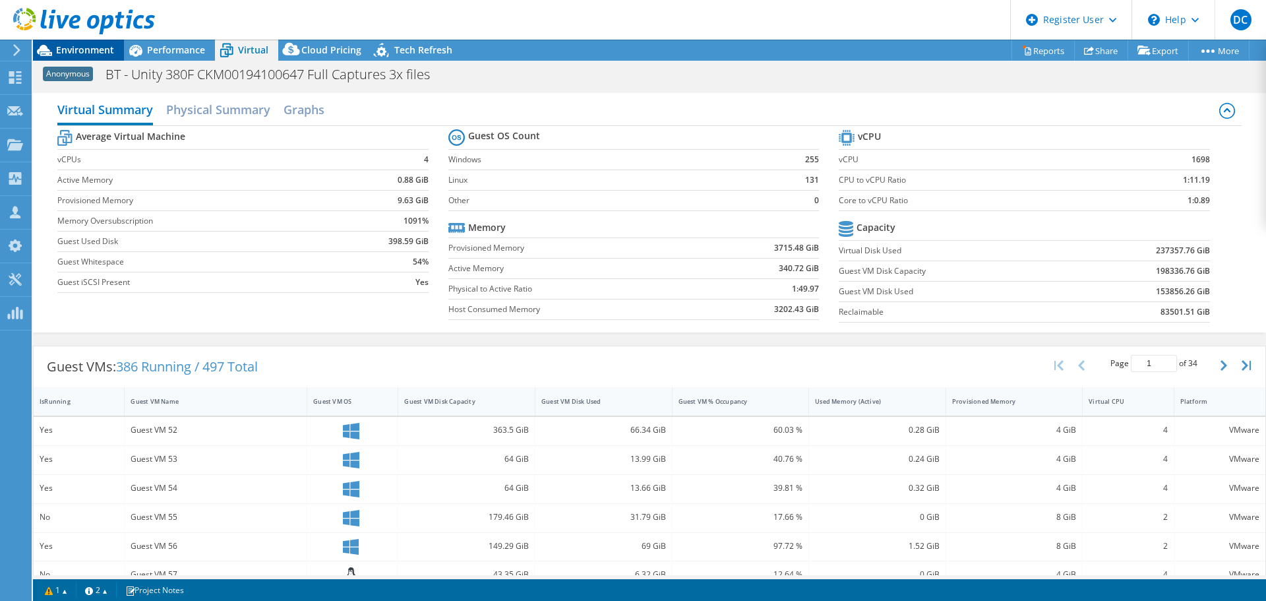
click at [77, 51] on span "Environment" at bounding box center [85, 50] width 58 height 13
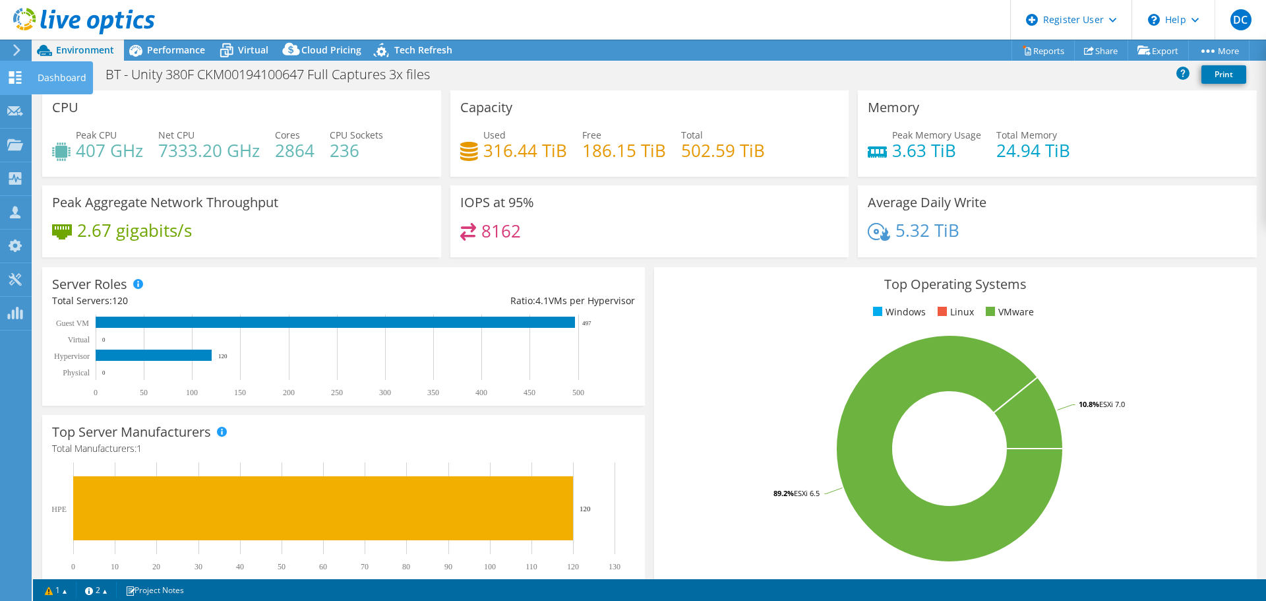
click at [17, 81] on icon at bounding box center [15, 77] width 16 height 13
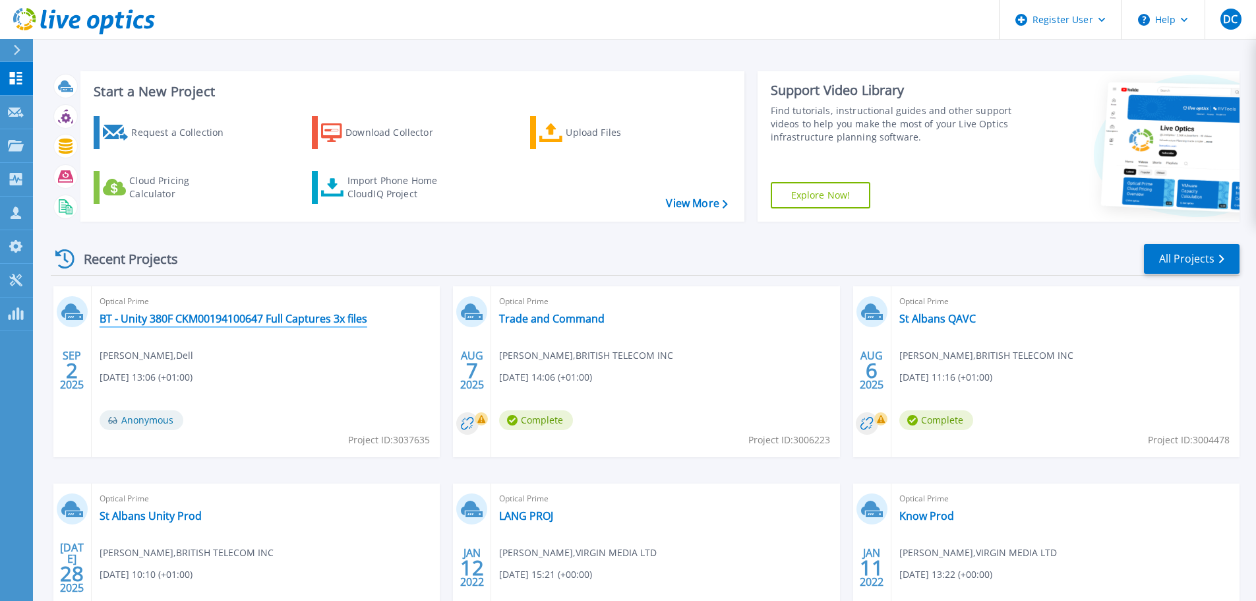
click at [238, 319] on link "BT - Unity 380F CKM00194100647 Full Captures 3x files" at bounding box center [234, 318] width 268 height 13
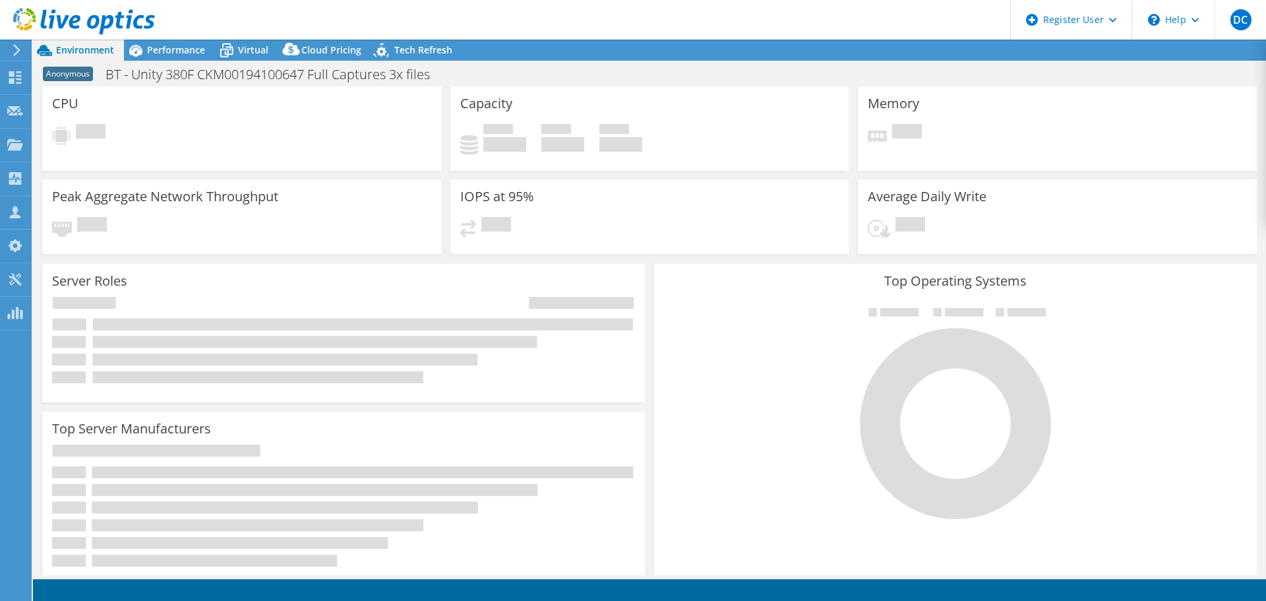
select select "USD"
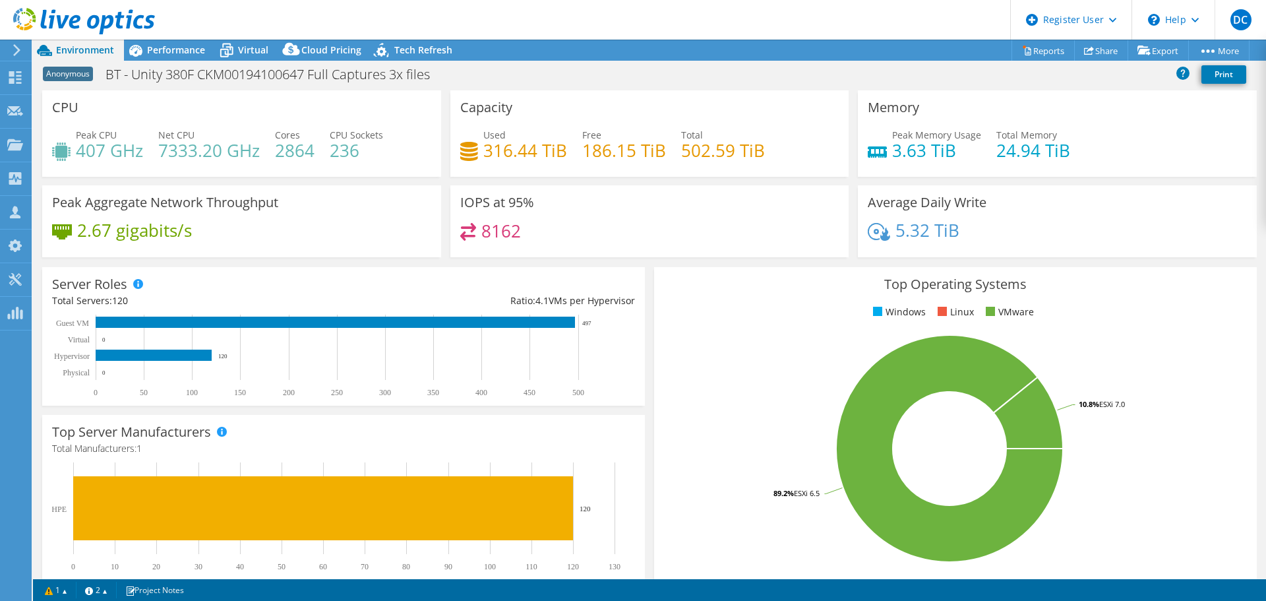
click at [92, 51] on span "Environment" at bounding box center [85, 50] width 58 height 13
click at [17, 83] on use at bounding box center [15, 77] width 13 height 13
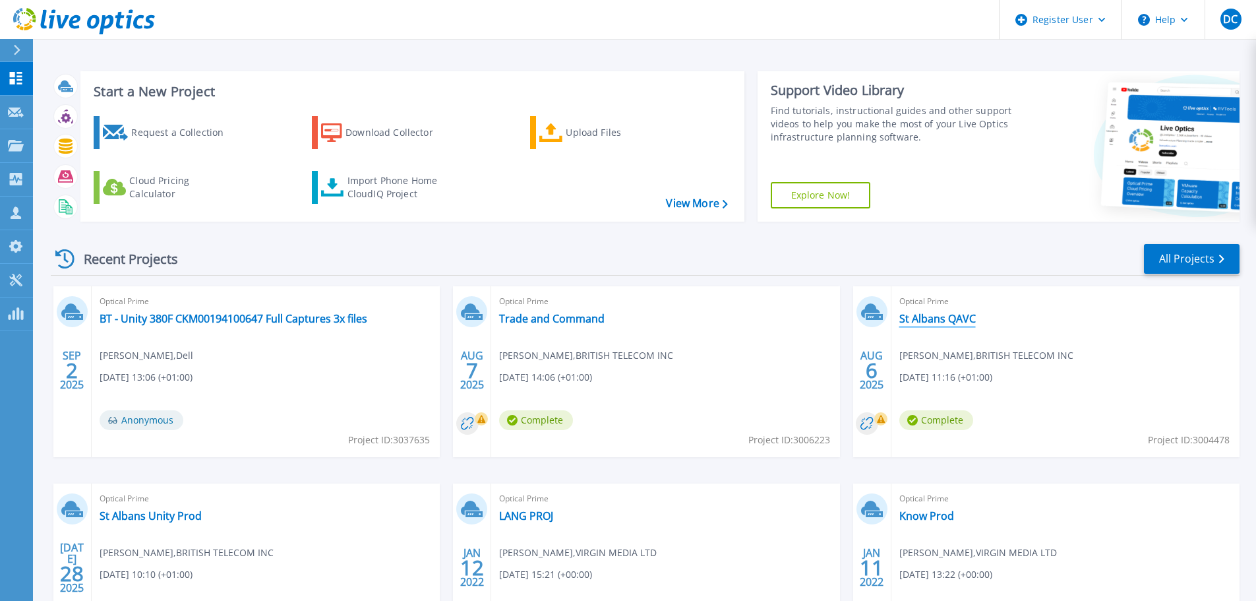
click at [960, 321] on link "St Albans QAVC" at bounding box center [938, 318] width 76 height 13
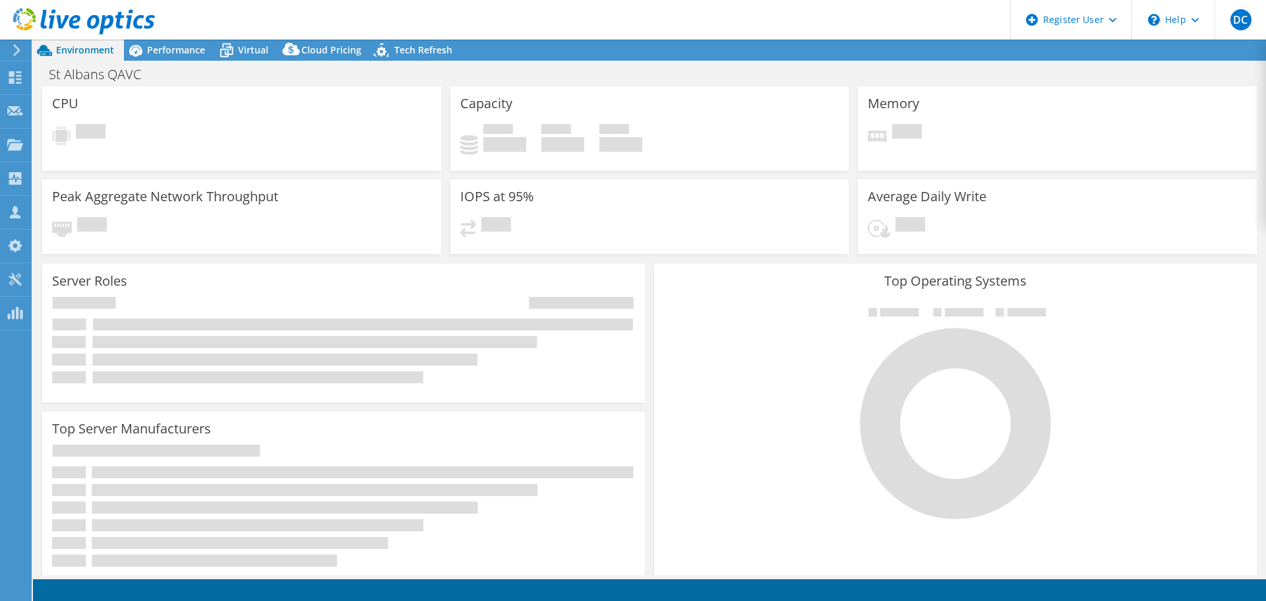
select select "USD"
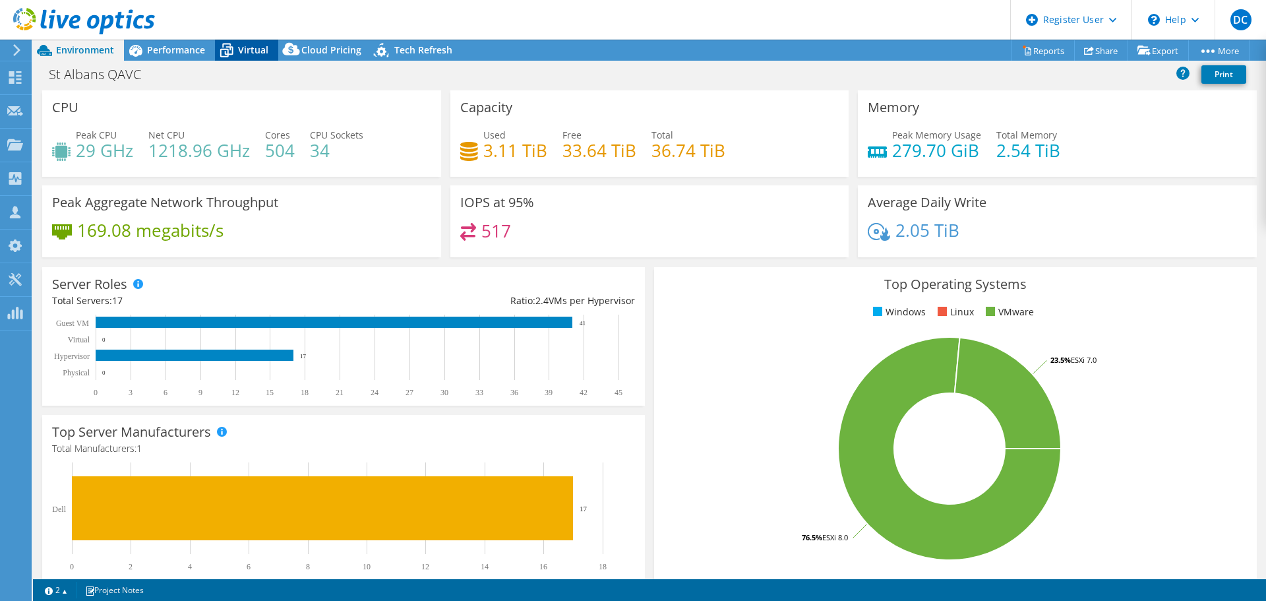
click at [253, 46] on span "Virtual" at bounding box center [253, 50] width 30 height 13
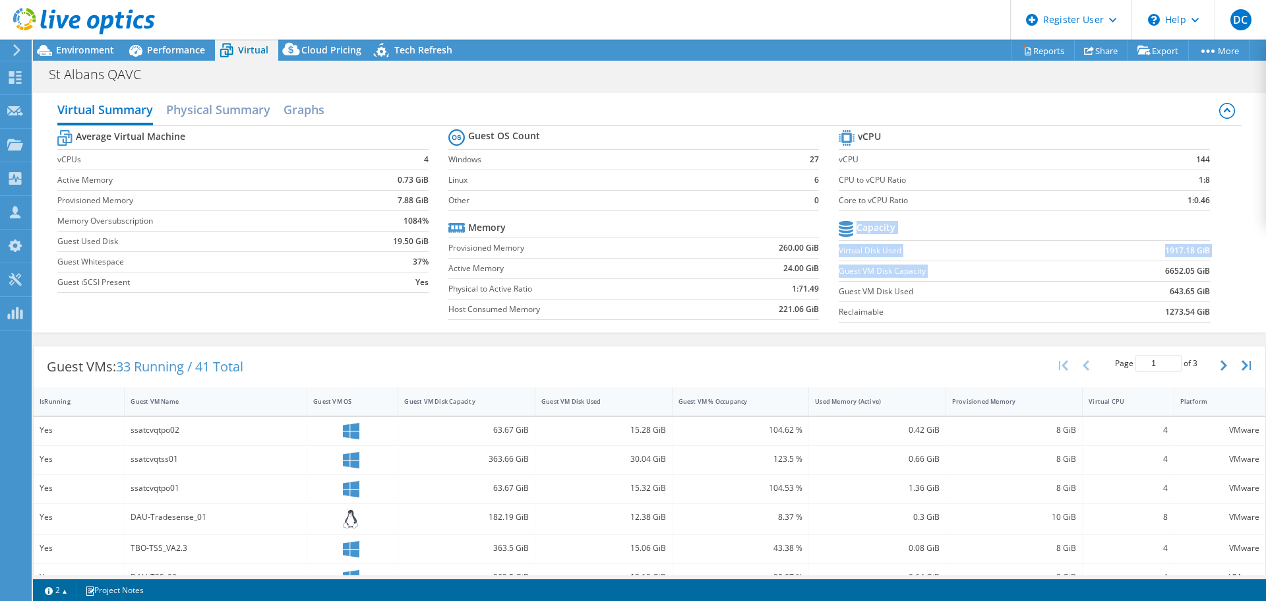
drag, startPoint x: 1209, startPoint y: 273, endPoint x: 1143, endPoint y: 266, distance: 66.9
click at [1143, 266] on section "vCPU vCPU 144 CPU to vCPU Ratio 1:8 Core to vCPU Ratio 1:0.46 Capacity Virtual …" at bounding box center [1034, 228] width 390 height 202
click at [1207, 298] on section "vCPU vCPU 144 CPU to vCPU Ratio 1:8 Core to vCPU Ratio 1:0.46 Capacity Virtual …" at bounding box center [1034, 228] width 390 height 202
click at [9, 74] on icon at bounding box center [15, 77] width 16 height 13
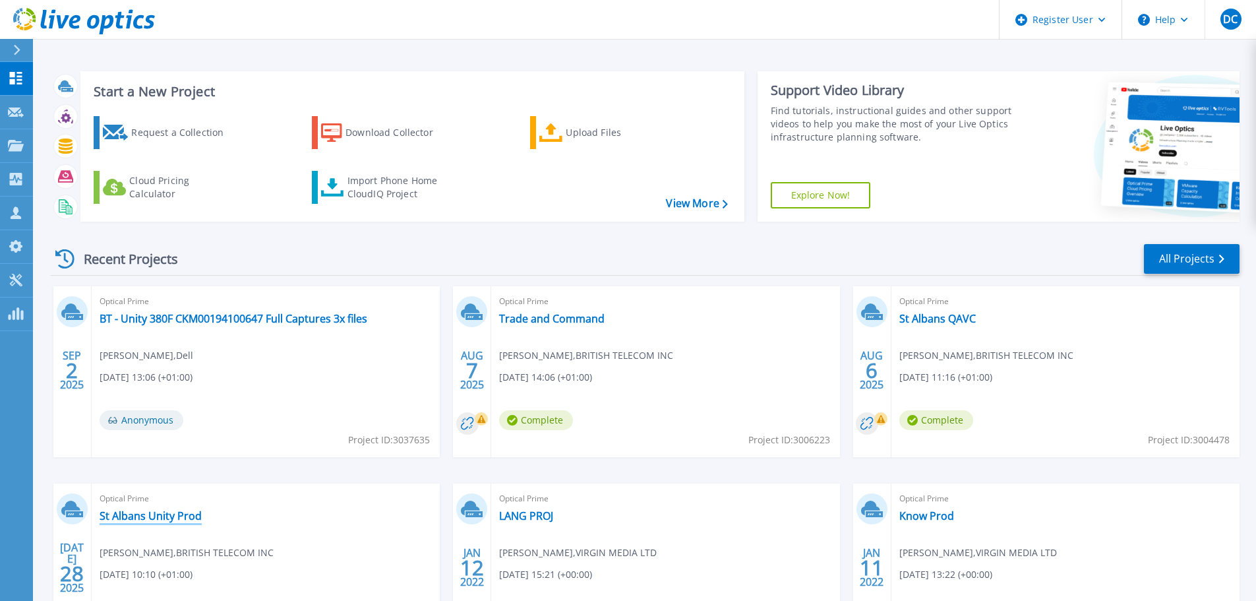
click at [160, 509] on link "St Albans Unity Prod" at bounding box center [151, 515] width 102 height 13
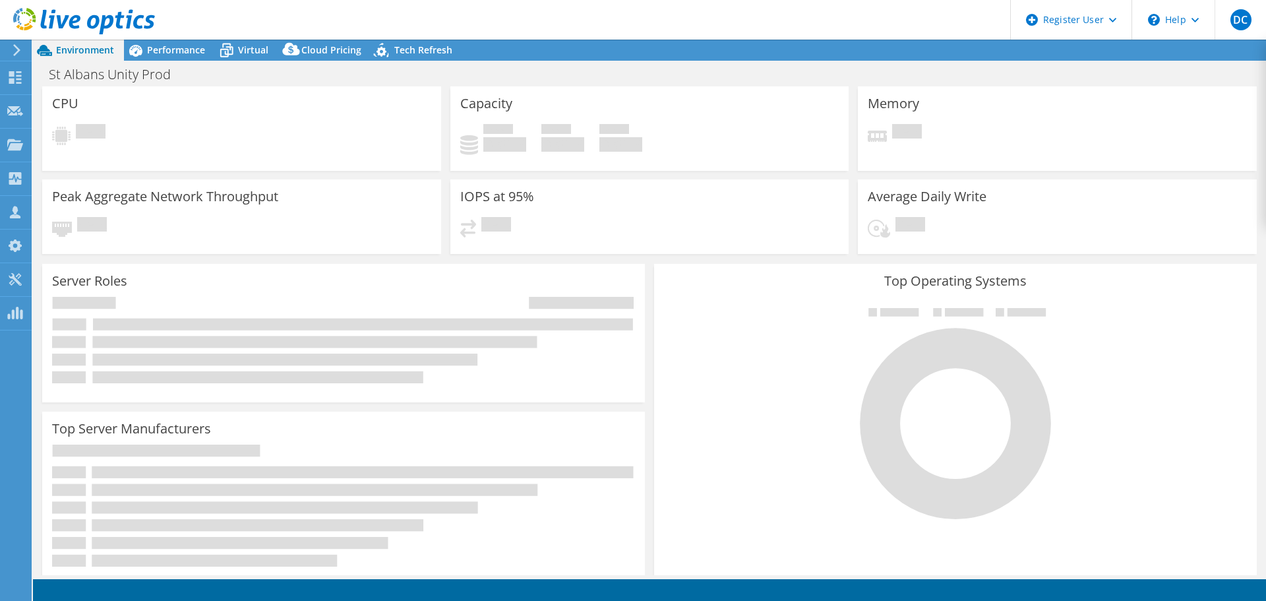
select select "USD"
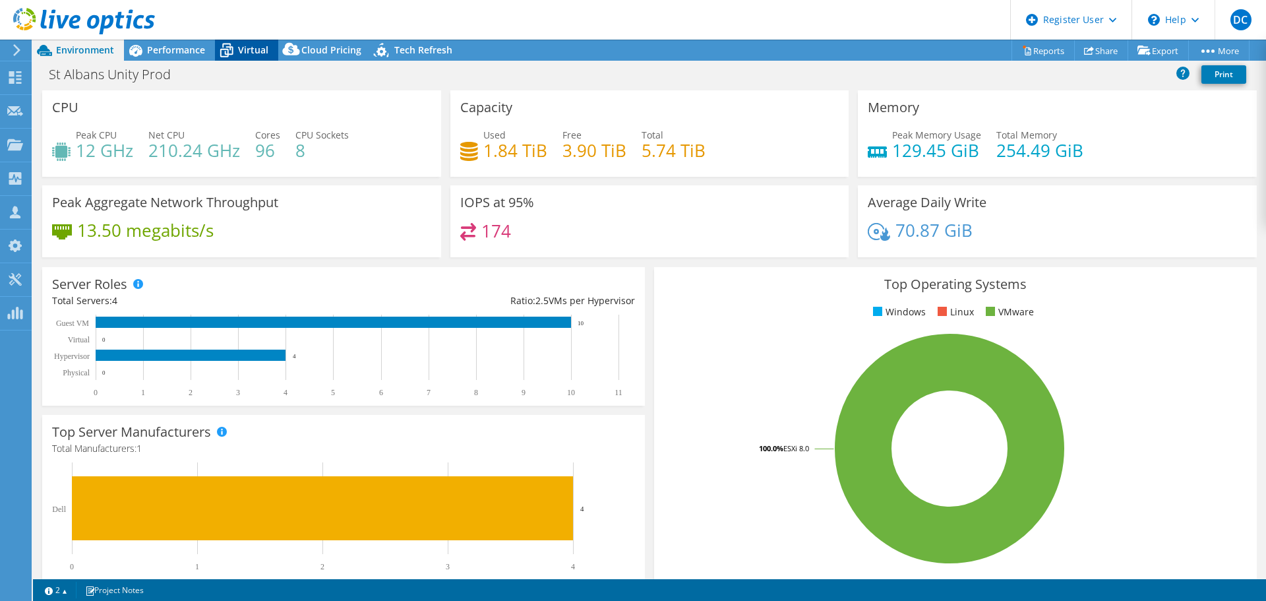
click at [247, 44] on span "Virtual" at bounding box center [253, 50] width 30 height 13
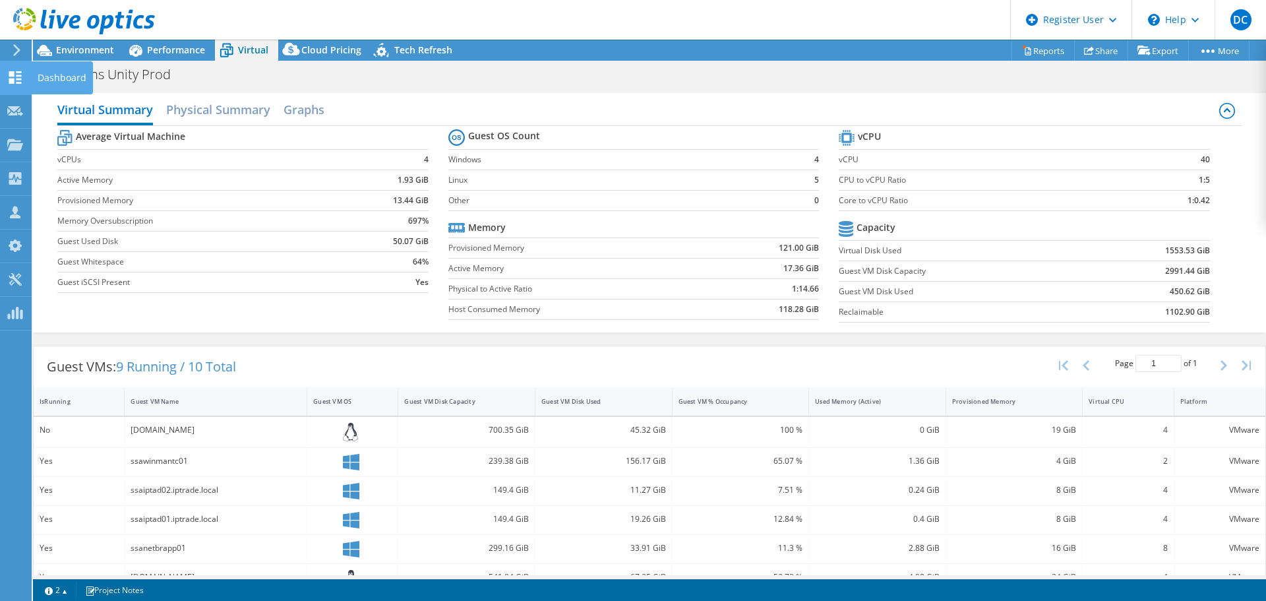
click at [32, 75] on div "Dashboard" at bounding box center [62, 77] width 62 height 33
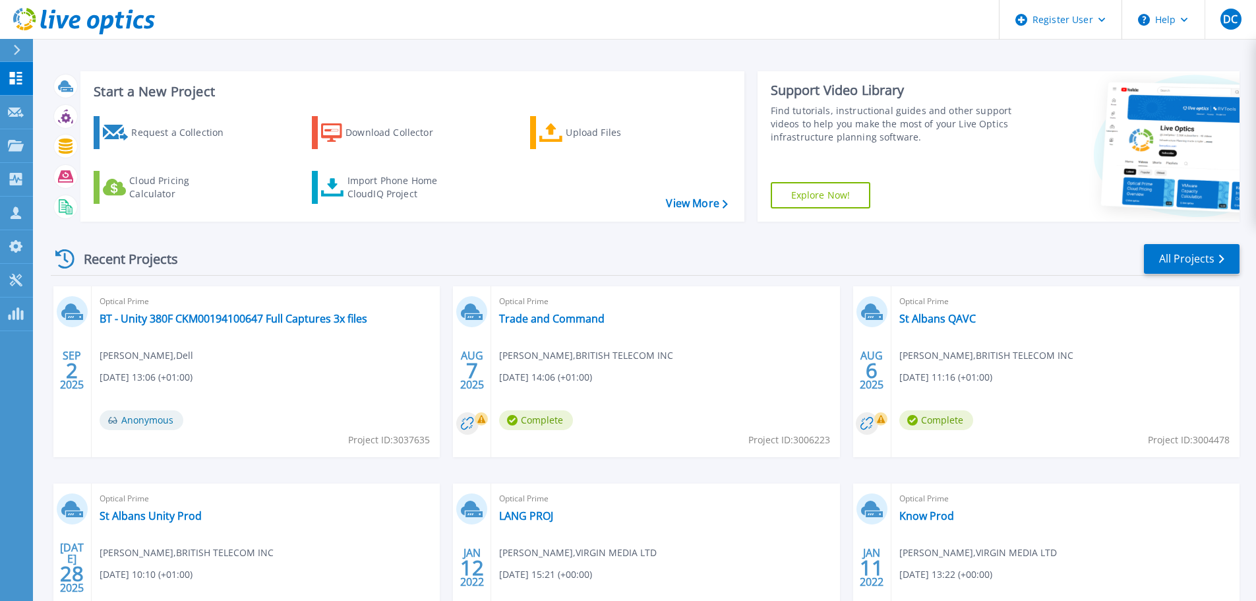
scroll to position [66, 0]
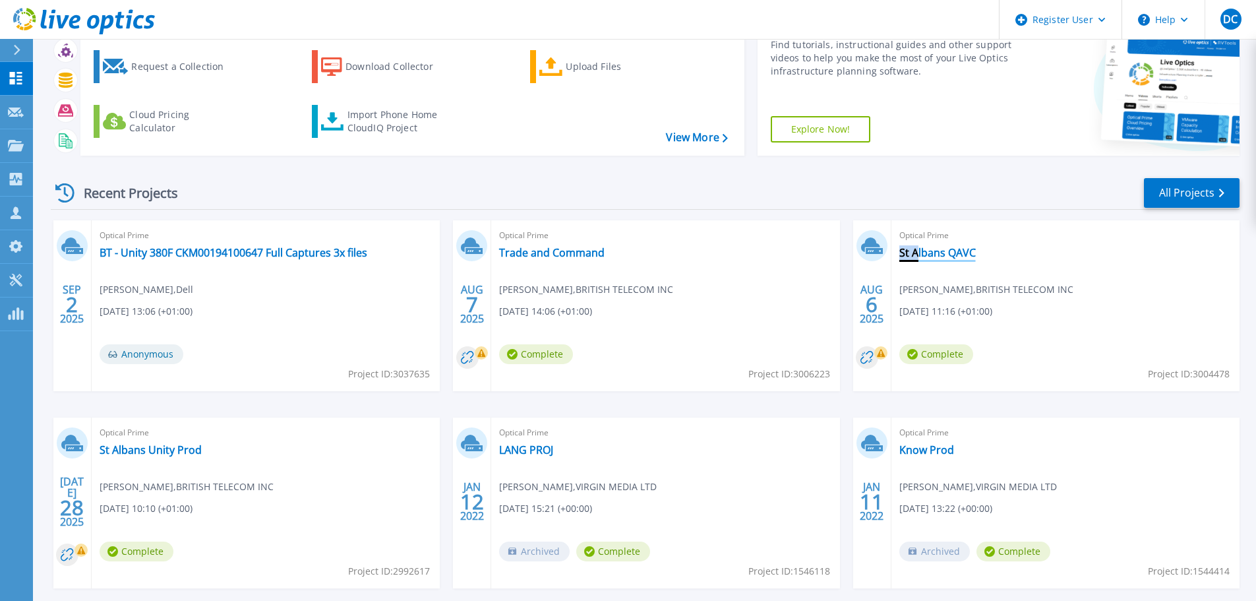
drag, startPoint x: 1011, startPoint y: 264, endPoint x: 919, endPoint y: 251, distance: 92.6
click at [919, 251] on div "Optical Prime St Albans QAVC [PERSON_NAME] , BRITISH TELECOM INC [DATE] 11:16 (…" at bounding box center [1066, 305] width 348 height 171
drag, startPoint x: 217, startPoint y: 449, endPoint x: 205, endPoint y: 450, distance: 11.9
click at [205, 450] on div "Optical Prime St Albans Unity Prod [PERSON_NAME] , BRITISH TELECOM INC [DATE] 1…" at bounding box center [266, 502] width 348 height 171
click at [231, 253] on link "BT - Unity 380F CKM00194100647 Full Captures 3x files" at bounding box center [234, 252] width 268 height 13
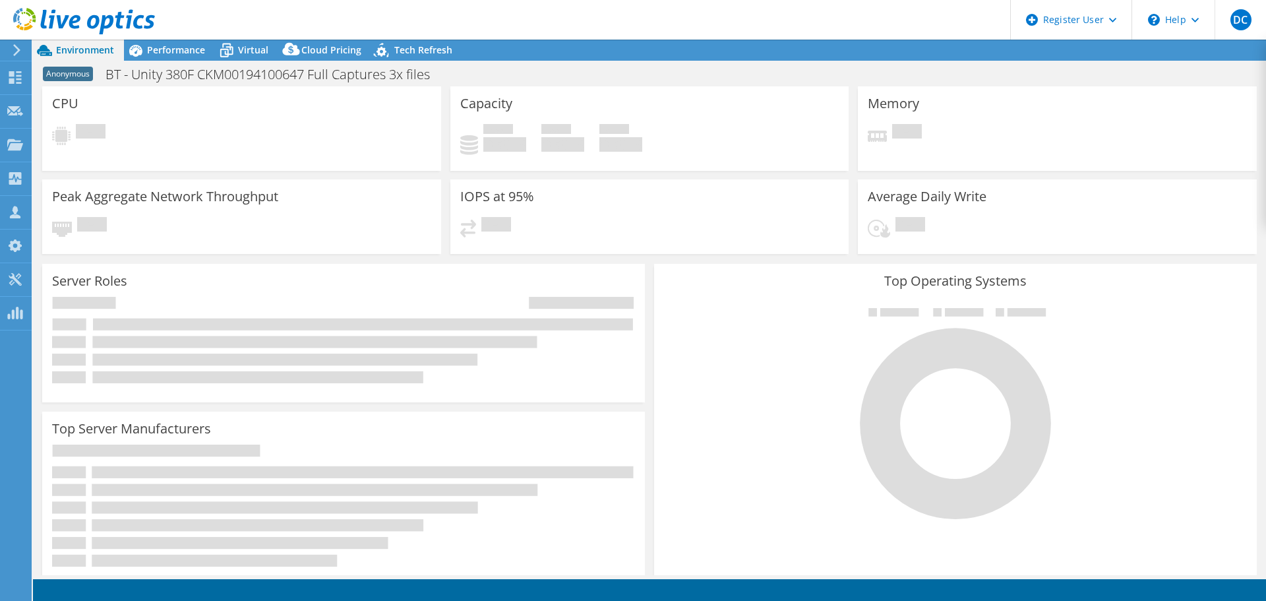
select select "USD"
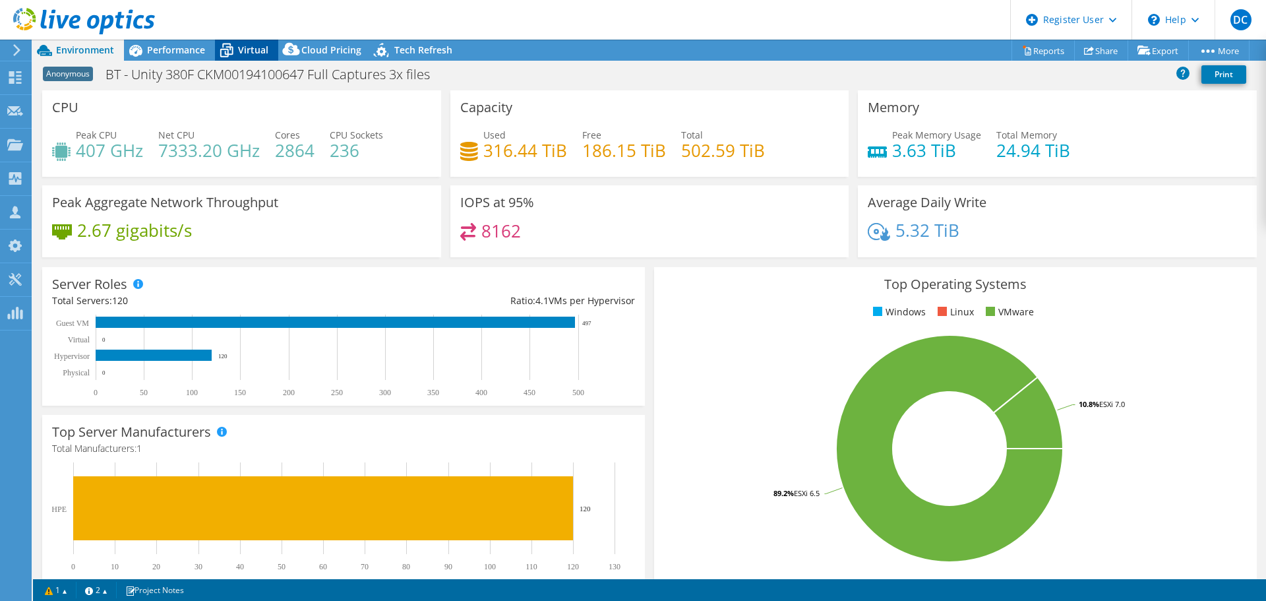
click at [258, 56] on div "Virtual" at bounding box center [246, 50] width 63 height 21
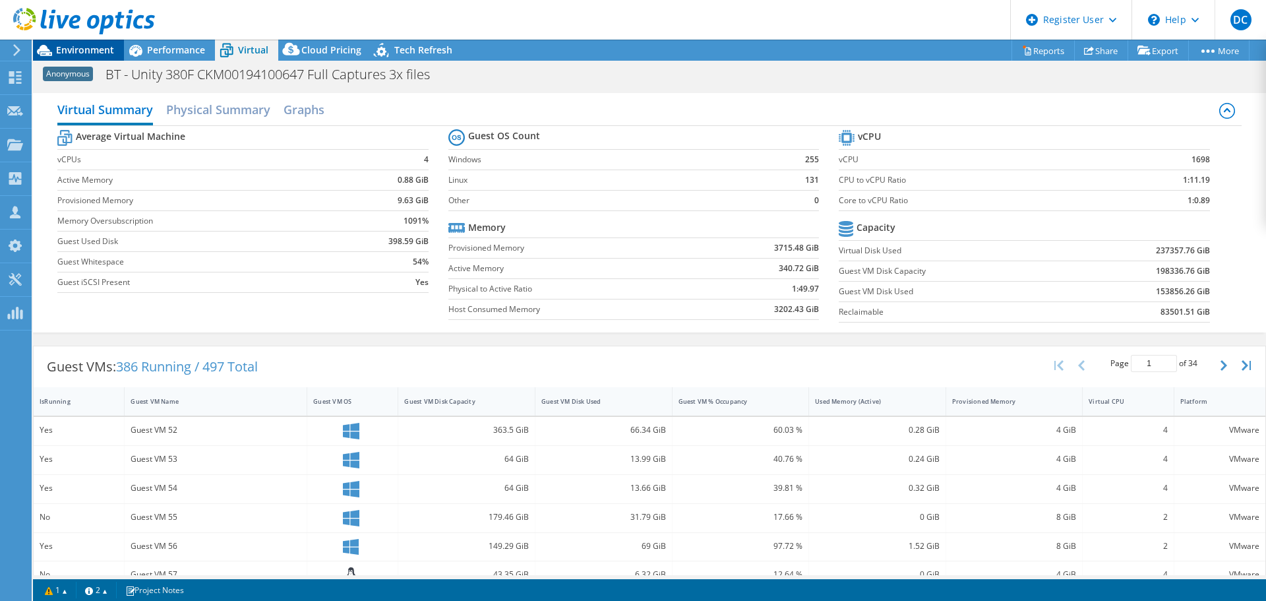
click at [82, 51] on span "Environment" at bounding box center [85, 50] width 58 height 13
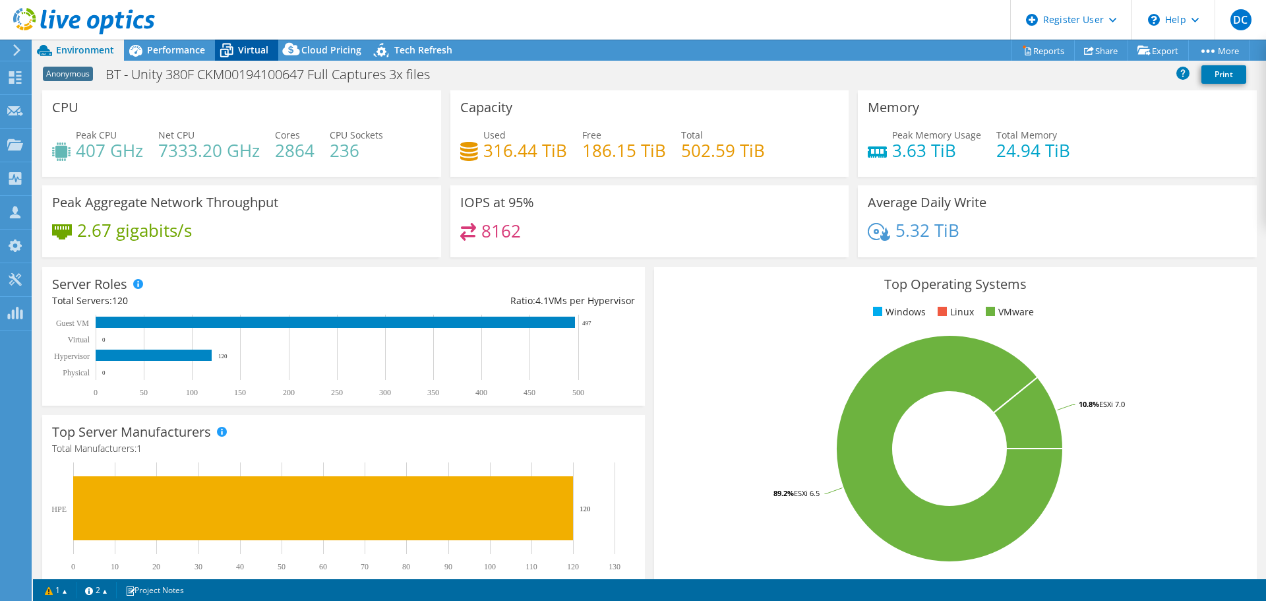
click at [253, 51] on span "Virtual" at bounding box center [253, 50] width 30 height 13
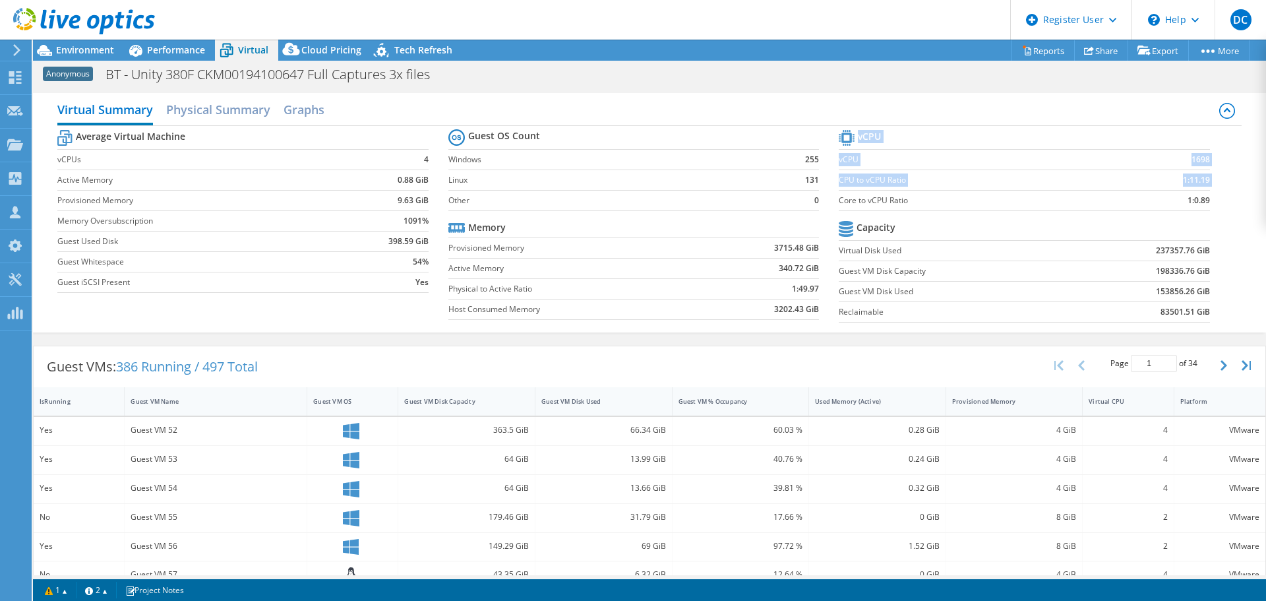
drag, startPoint x: 1202, startPoint y: 200, endPoint x: 834, endPoint y: 197, distance: 368.7
click at [839, 197] on section "vCPU vCPU 1698 CPU to vCPU Ratio 1:11.19 Core to vCPU Ratio 1:0.89 Capacity Vir…" at bounding box center [1034, 228] width 390 height 202
click at [184, 51] on span "Performance" at bounding box center [176, 50] width 58 height 13
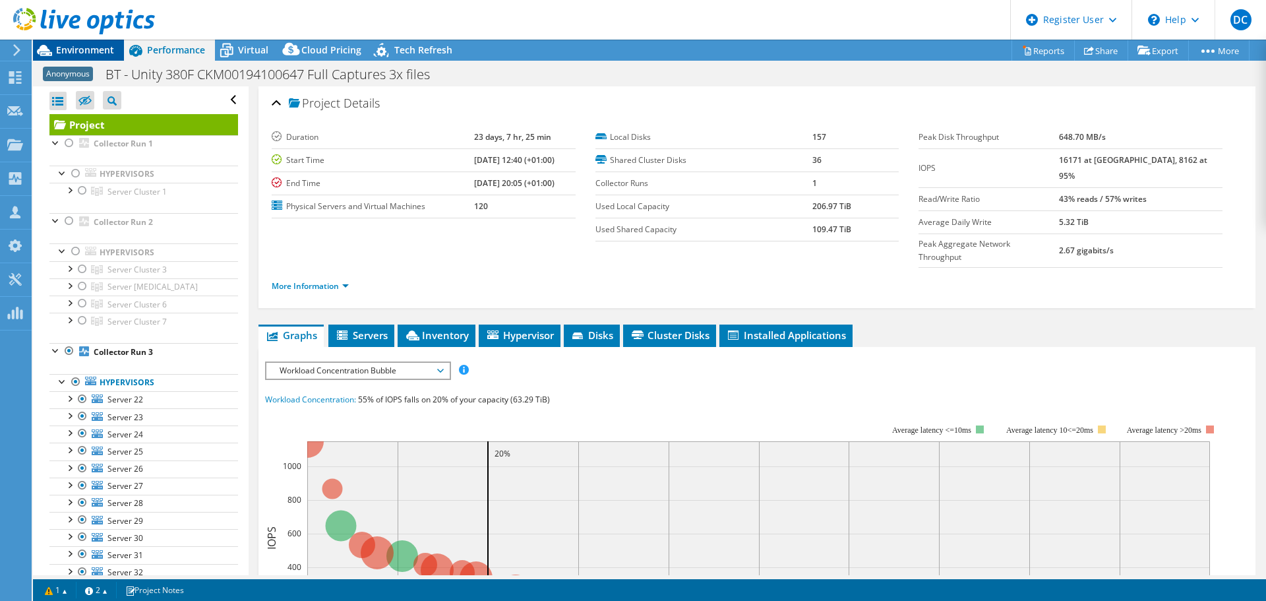
click at [84, 50] on span "Environment" at bounding box center [85, 50] width 58 height 13
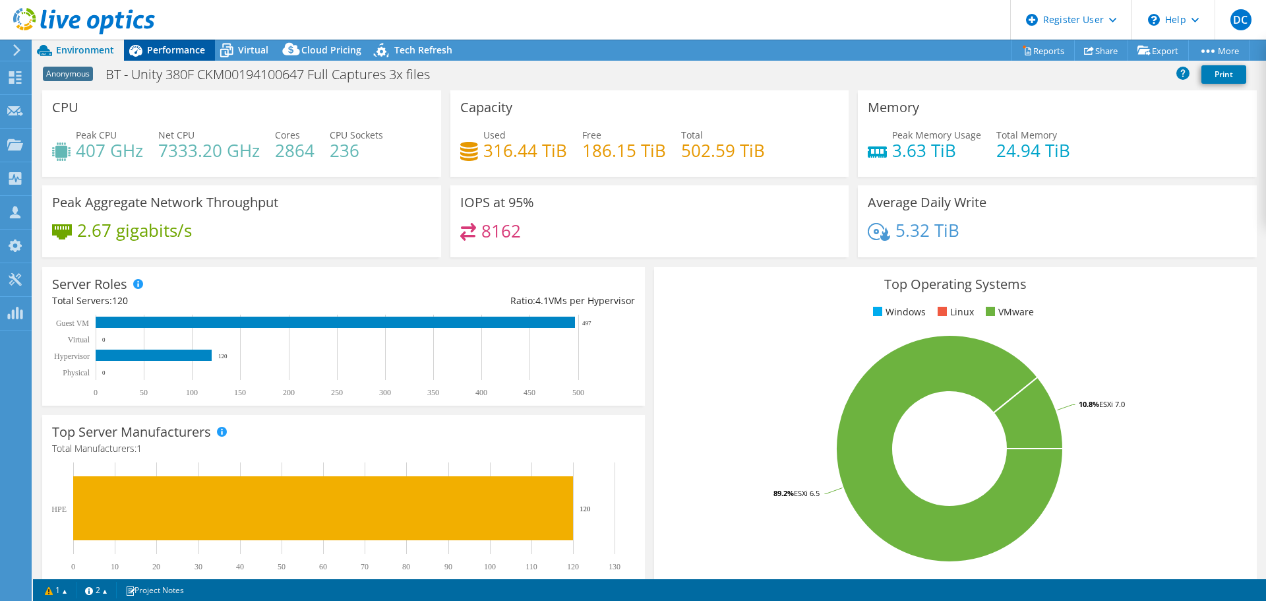
click at [178, 53] on span "Performance" at bounding box center [176, 50] width 58 height 13
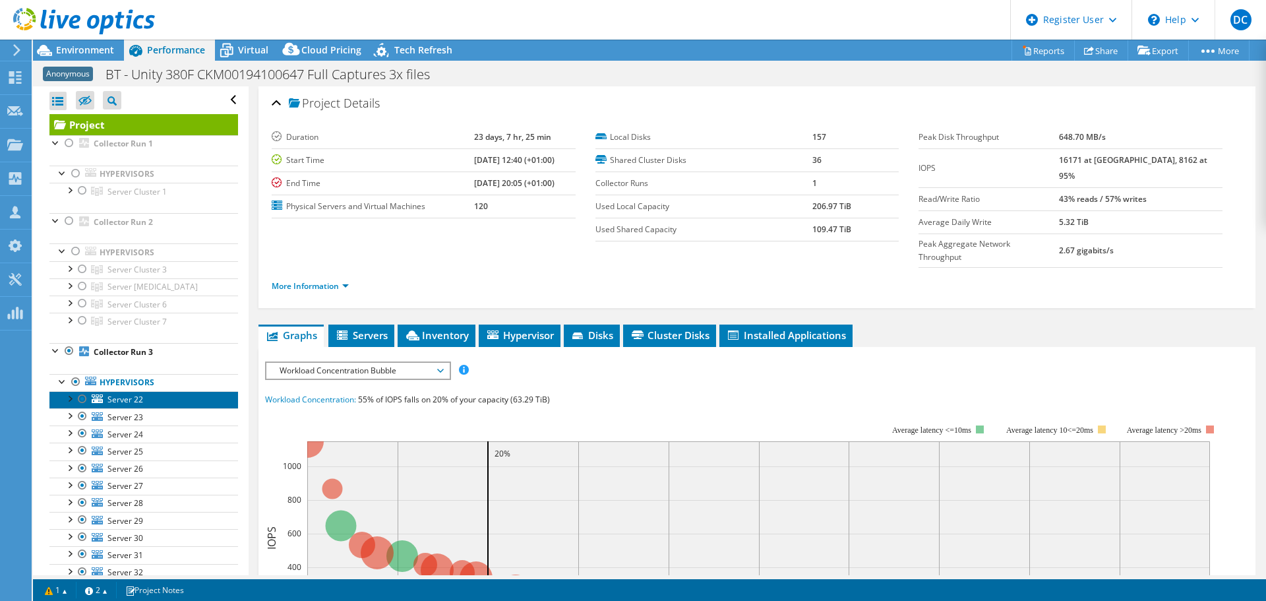
click at [123, 393] on link "Server 22" at bounding box center [143, 399] width 189 height 17
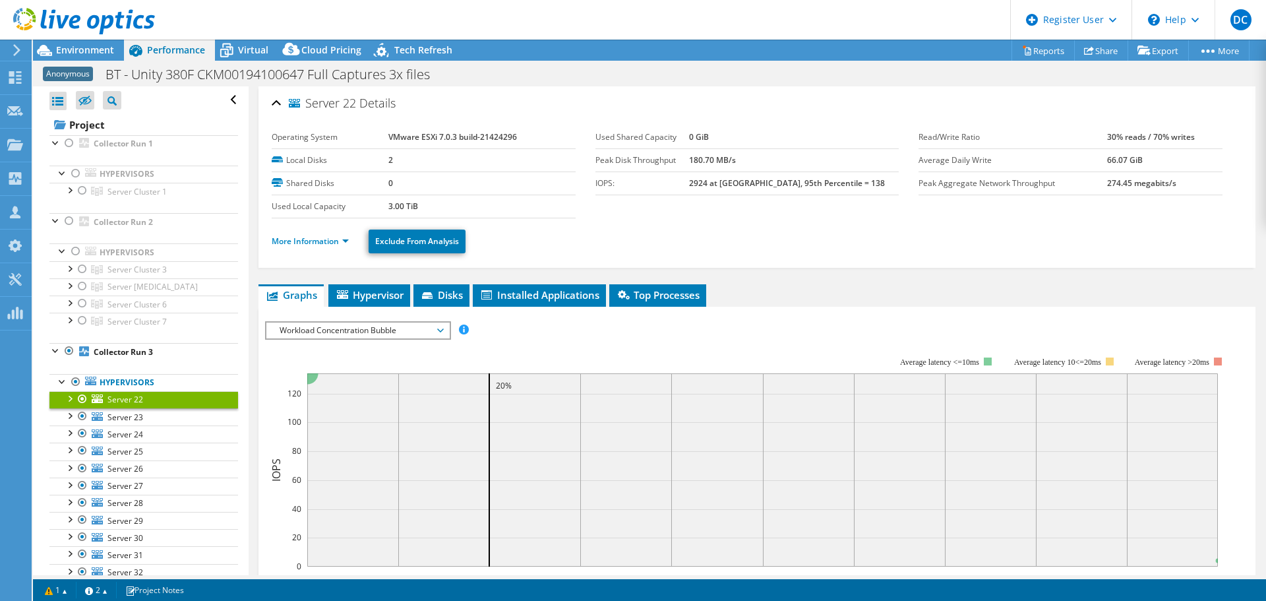
click at [312, 256] on div "More Information Exclude From Analysis" at bounding box center [757, 241] width 971 height 46
click at [322, 242] on link "More Information" at bounding box center [310, 240] width 77 height 11
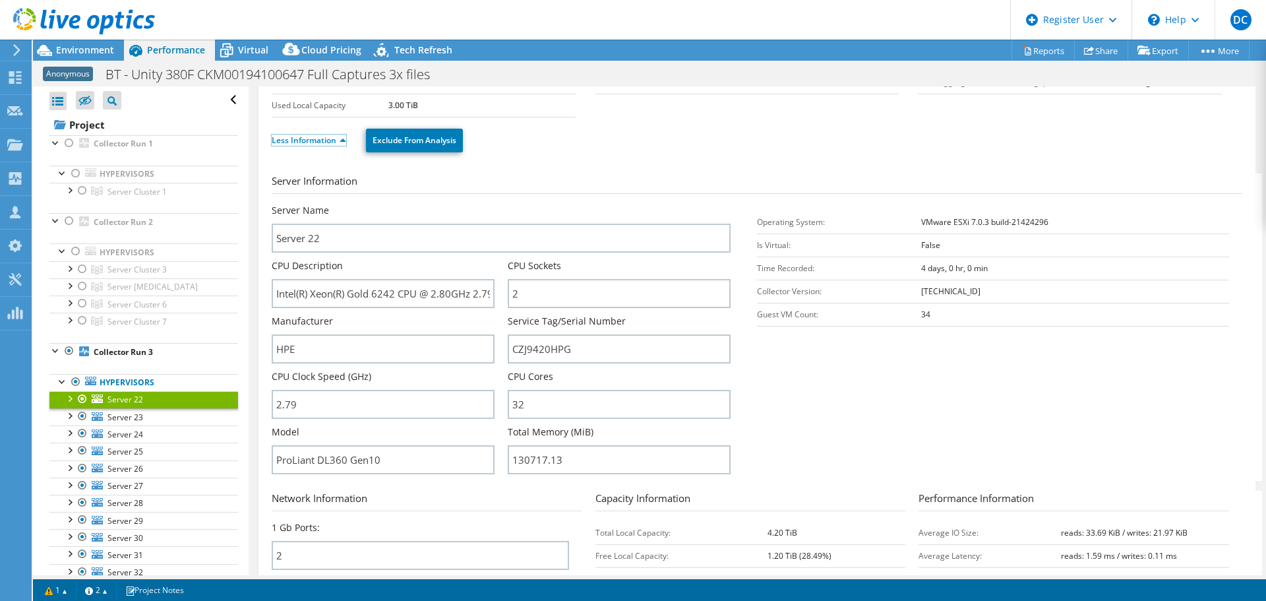
scroll to position [132, 0]
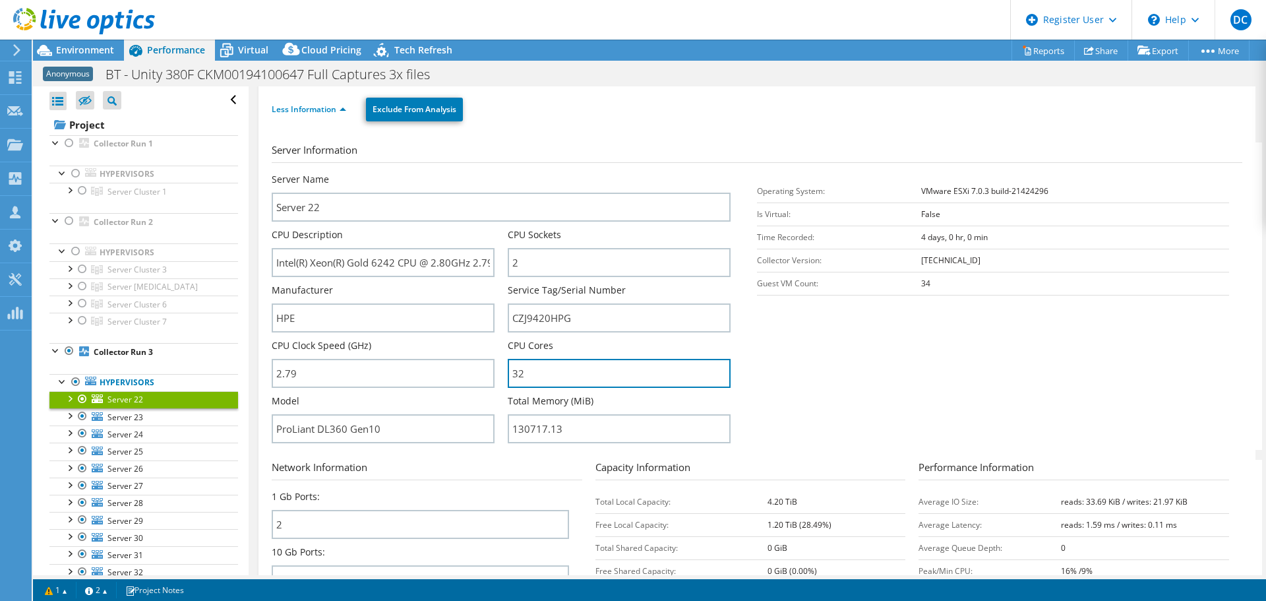
drag, startPoint x: 582, startPoint y: 369, endPoint x: 499, endPoint y: 389, distance: 84.8
click at [499, 173] on div "Server Name Server 22 CPU Description Intel(R) Xeon(R) Gold 6242 CPU @ 2.80GHz …" at bounding box center [508, 173] width 472 height 0
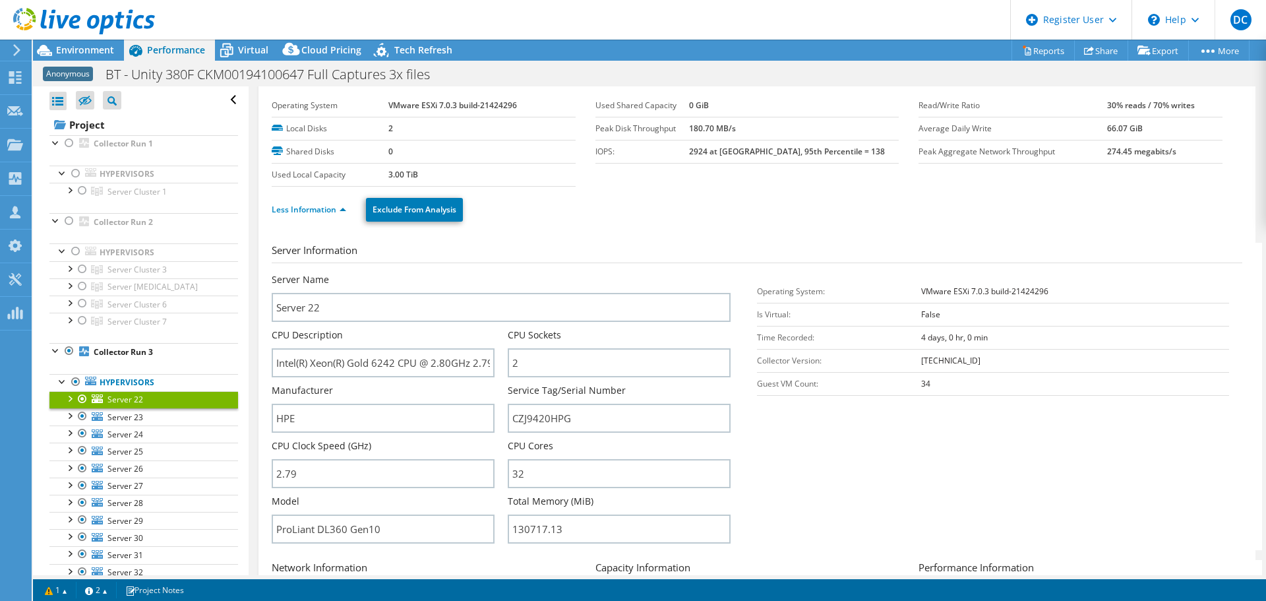
scroll to position [0, 0]
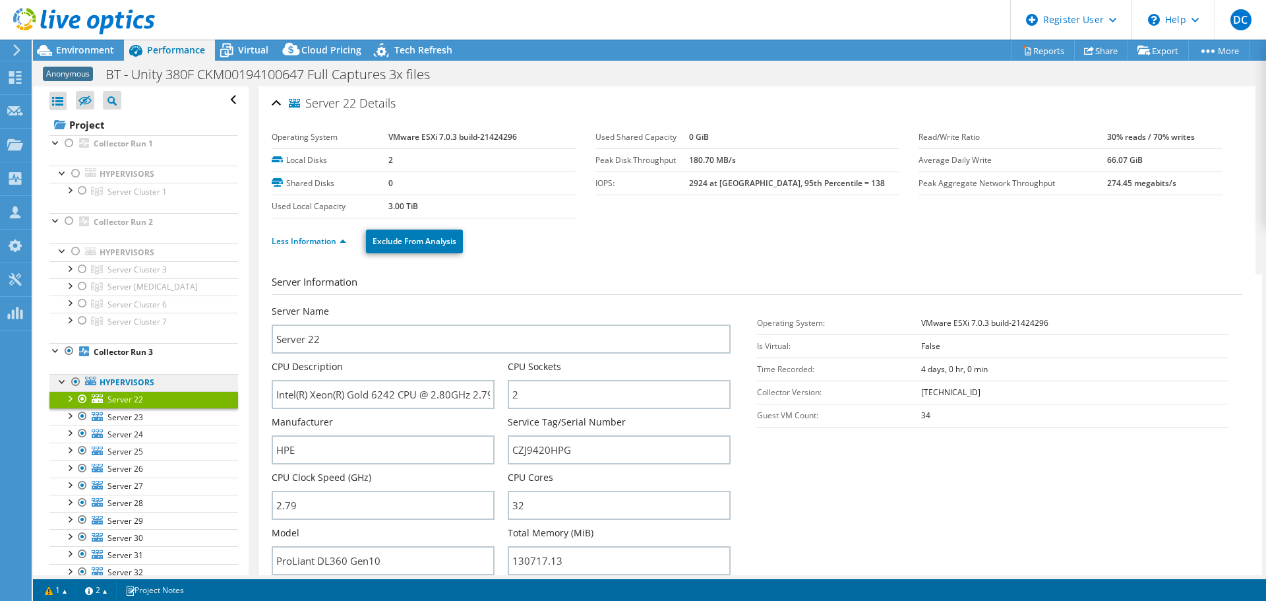
click at [133, 386] on link "Hypervisors" at bounding box center [143, 382] width 189 height 17
click at [135, 376] on link "Hypervisors" at bounding box center [143, 382] width 189 height 17
click at [122, 355] on b "Collector Run 3" at bounding box center [123, 351] width 59 height 11
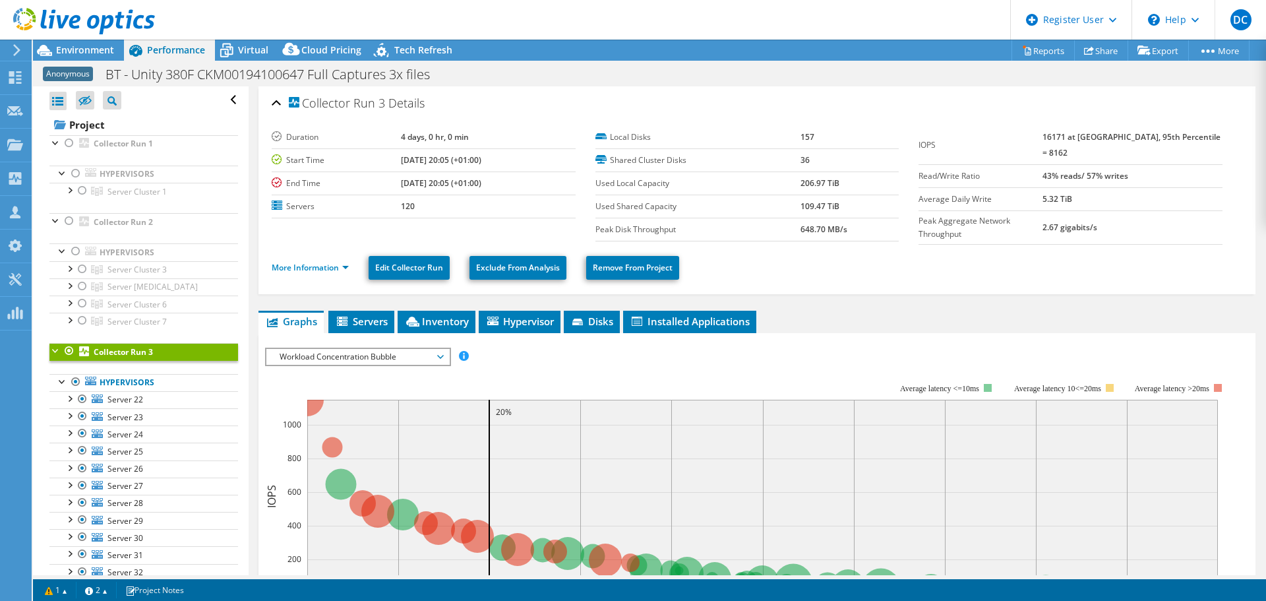
scroll to position [66, 0]
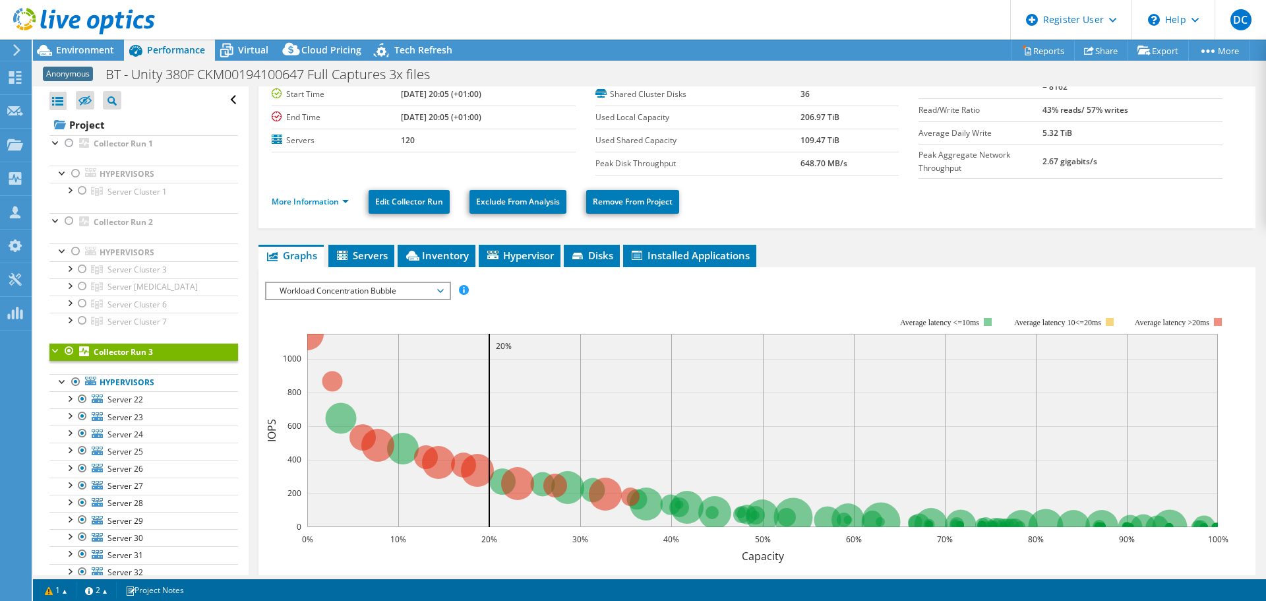
click at [334, 204] on li "More Information" at bounding box center [314, 202] width 85 height 15
click at [405, 291] on span "Workload Concentration Bubble" at bounding box center [357, 291] width 169 height 16
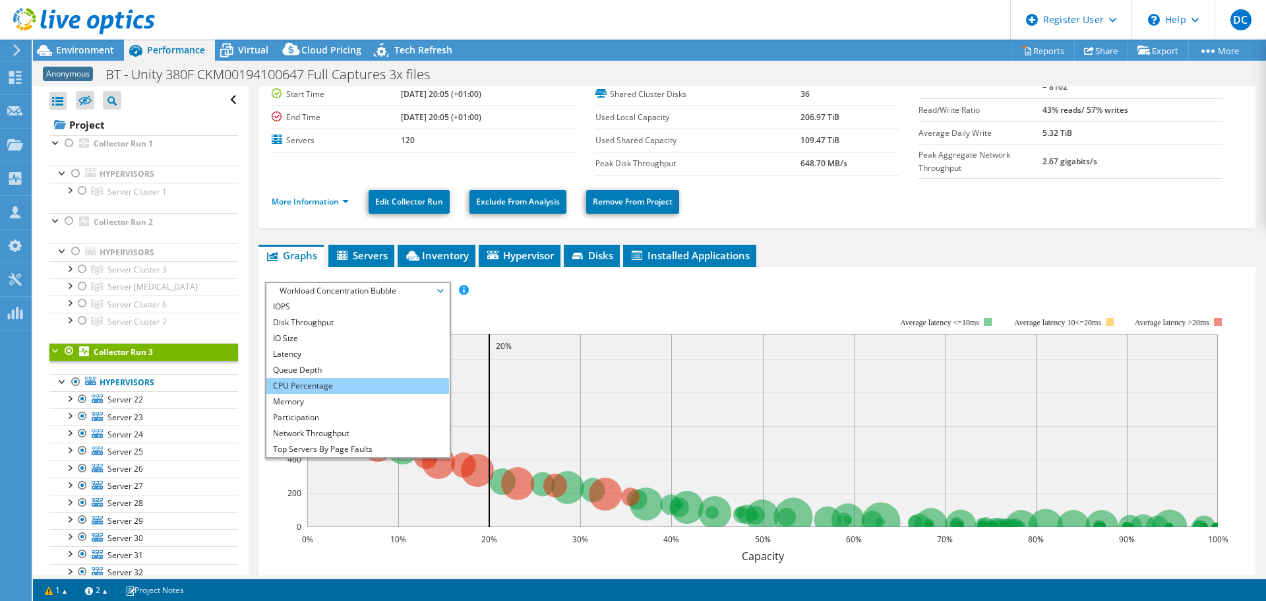
click at [299, 387] on li "CPU Percentage" at bounding box center [357, 386] width 183 height 16
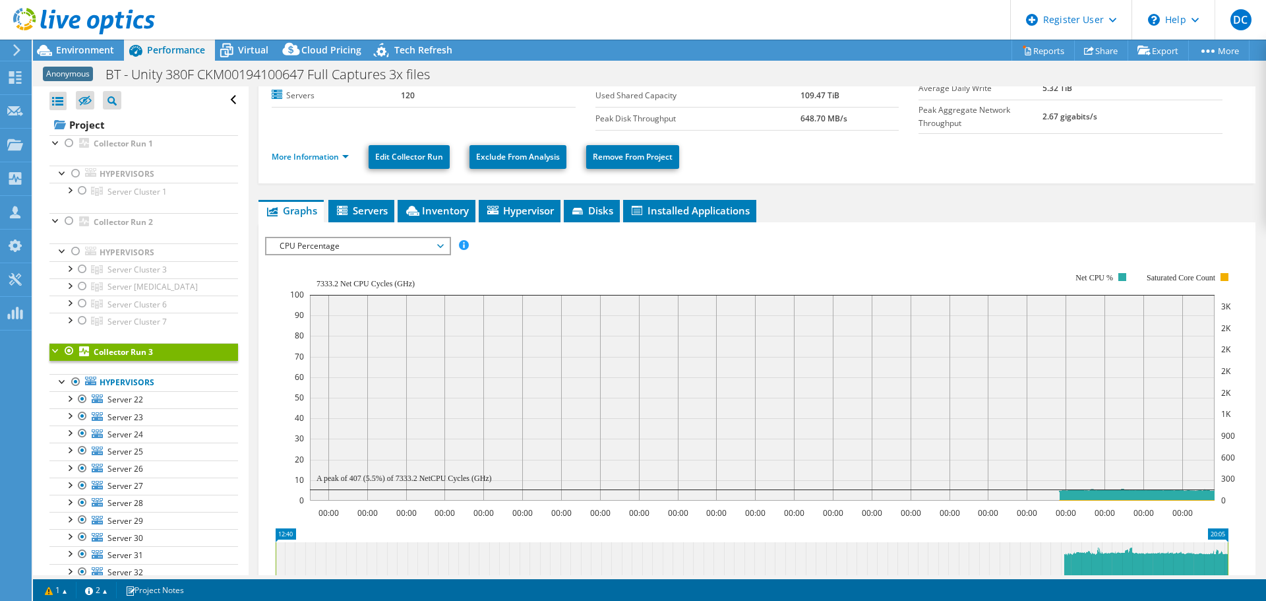
scroll to position [132, 0]
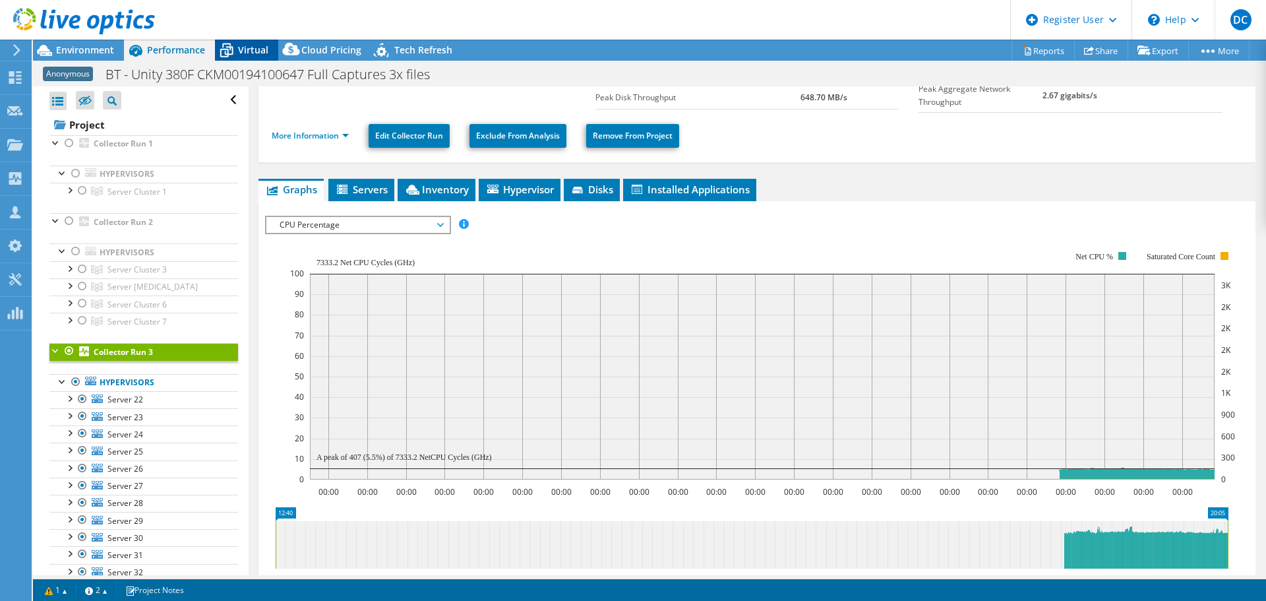
click at [240, 46] on span "Virtual" at bounding box center [253, 50] width 30 height 13
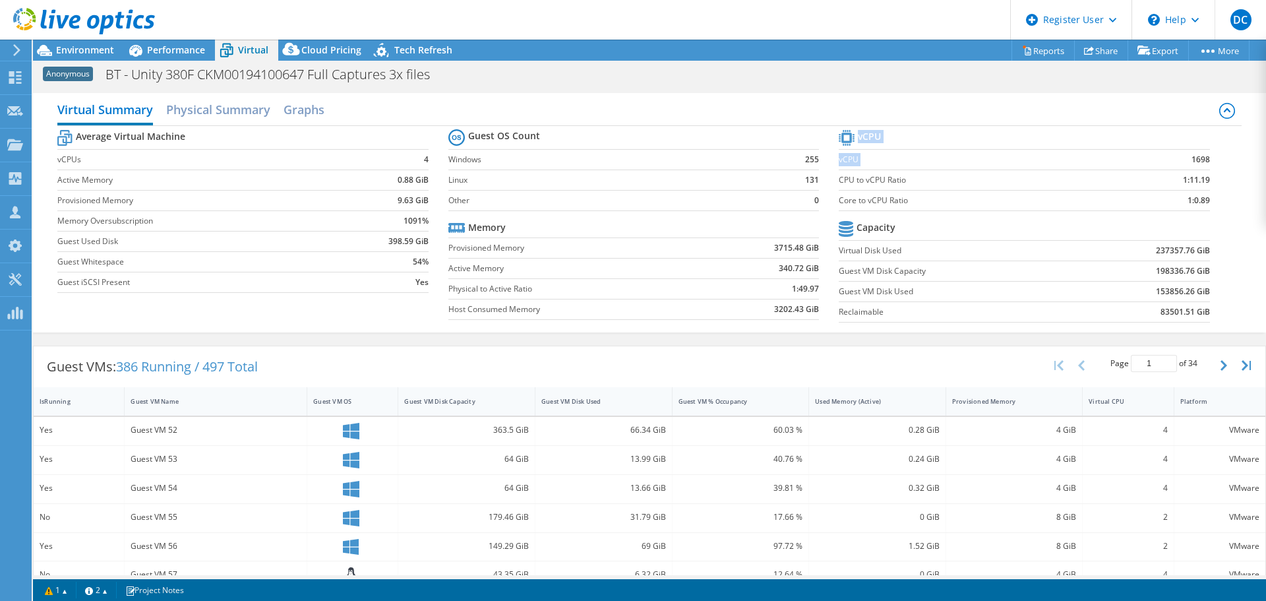
drag, startPoint x: 1205, startPoint y: 158, endPoint x: 1153, endPoint y: 169, distance: 52.8
click at [1178, 164] on section "vCPU vCPU 1698 CPU to vCPU Ratio 1:11.19 Core to vCPU Ratio 1:0.89 Capacity Vir…" at bounding box center [1034, 228] width 390 height 202
click at [1151, 171] on td "1:11.19" at bounding box center [1162, 179] width 98 height 20
drag, startPoint x: 1207, startPoint y: 160, endPoint x: 1186, endPoint y: 159, distance: 21.1
click at [1186, 159] on section "vCPU vCPU 1698 CPU to vCPU Ratio 1:11.19 Core to vCPU Ratio 1:0.89 Capacity Vir…" at bounding box center [1034, 228] width 390 height 202
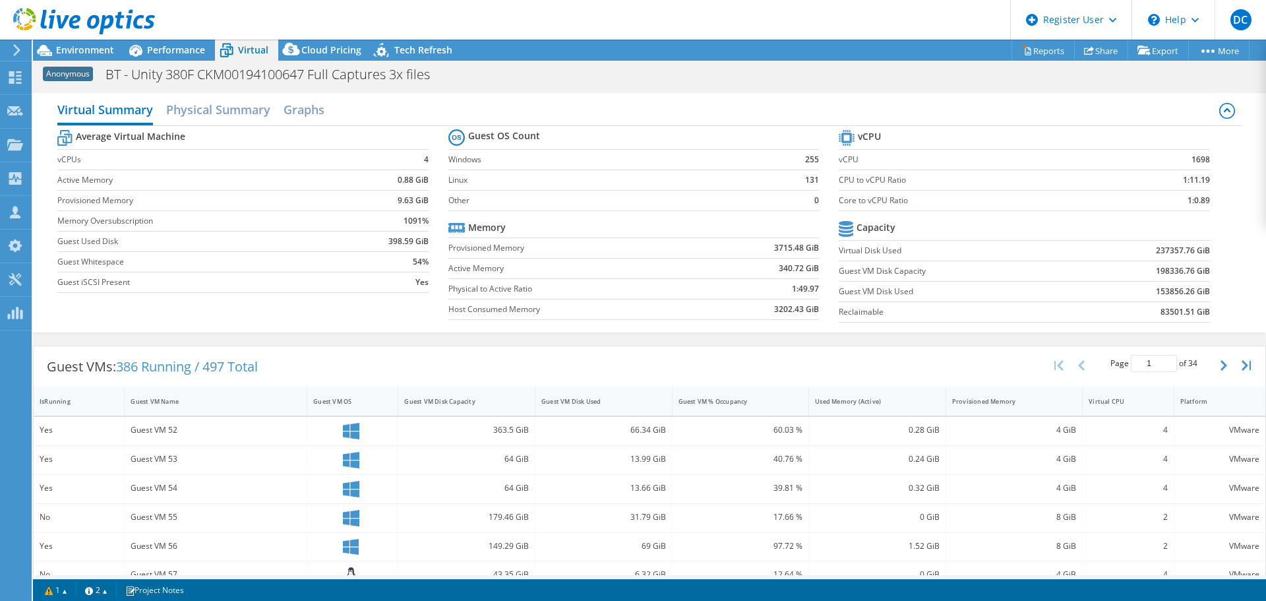
click at [1167, 164] on td "1698" at bounding box center [1162, 159] width 98 height 20
drag, startPoint x: 1200, startPoint y: 161, endPoint x: 1175, endPoint y: 160, distance: 25.1
click at [1175, 160] on td "1698" at bounding box center [1162, 159] width 98 height 20
copy b "1698"
click at [182, 47] on span "Performance" at bounding box center [176, 50] width 58 height 13
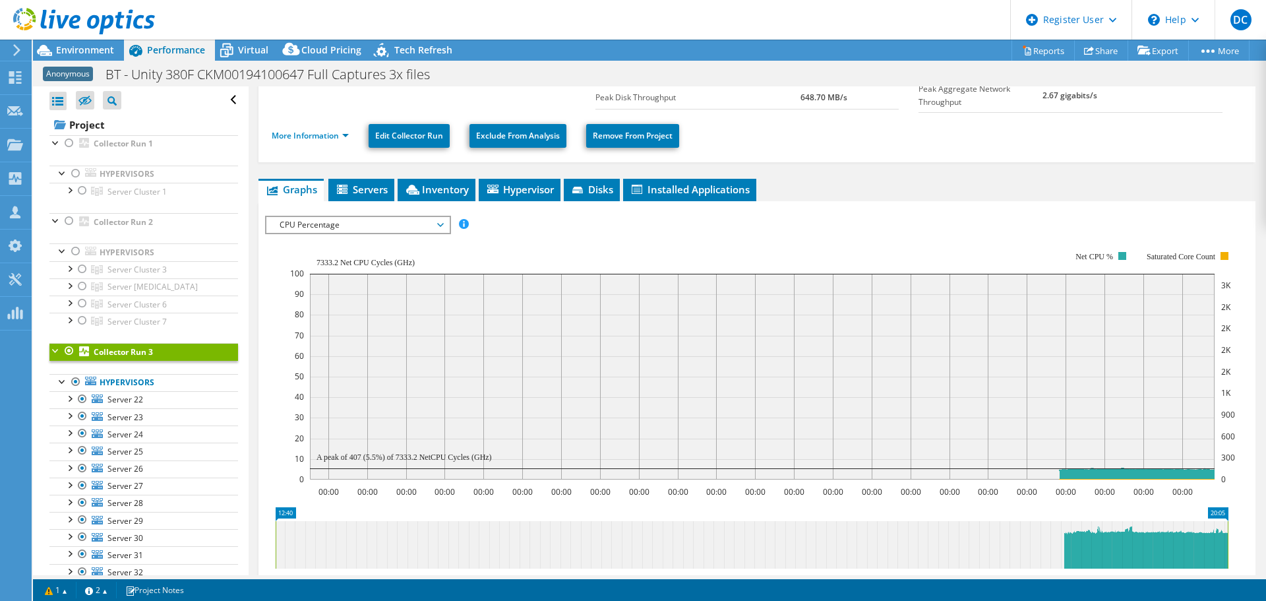
click at [338, 220] on span "CPU Percentage" at bounding box center [357, 225] width 169 height 16
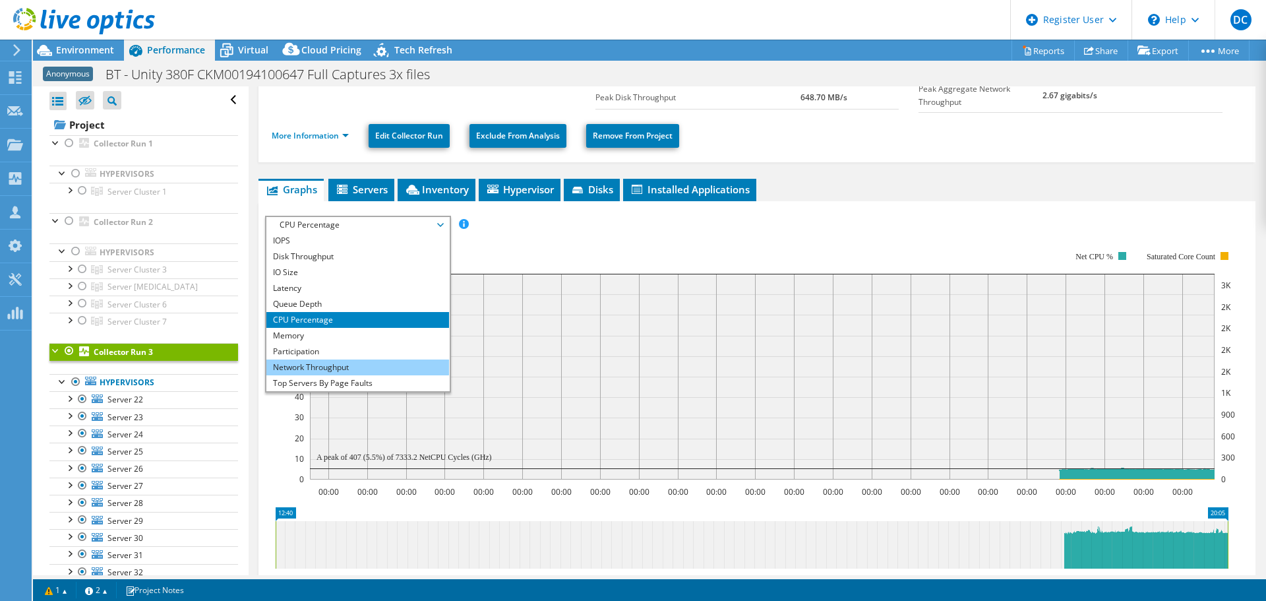
click at [332, 367] on li "Network Throughput" at bounding box center [357, 367] width 183 height 16
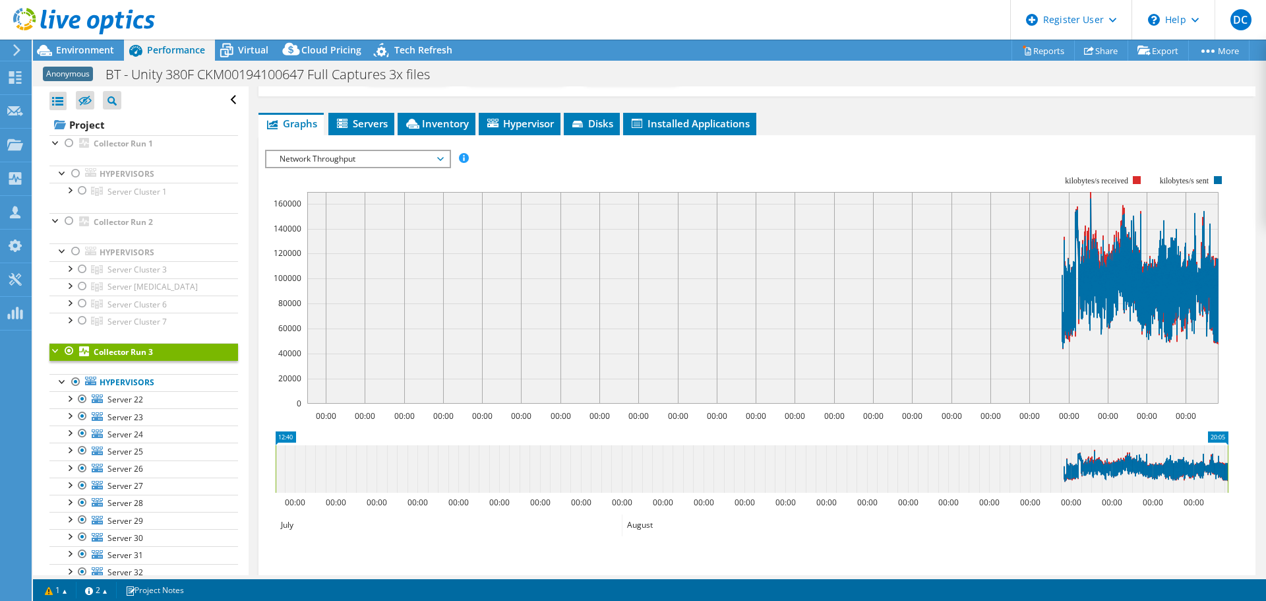
scroll to position [0, 0]
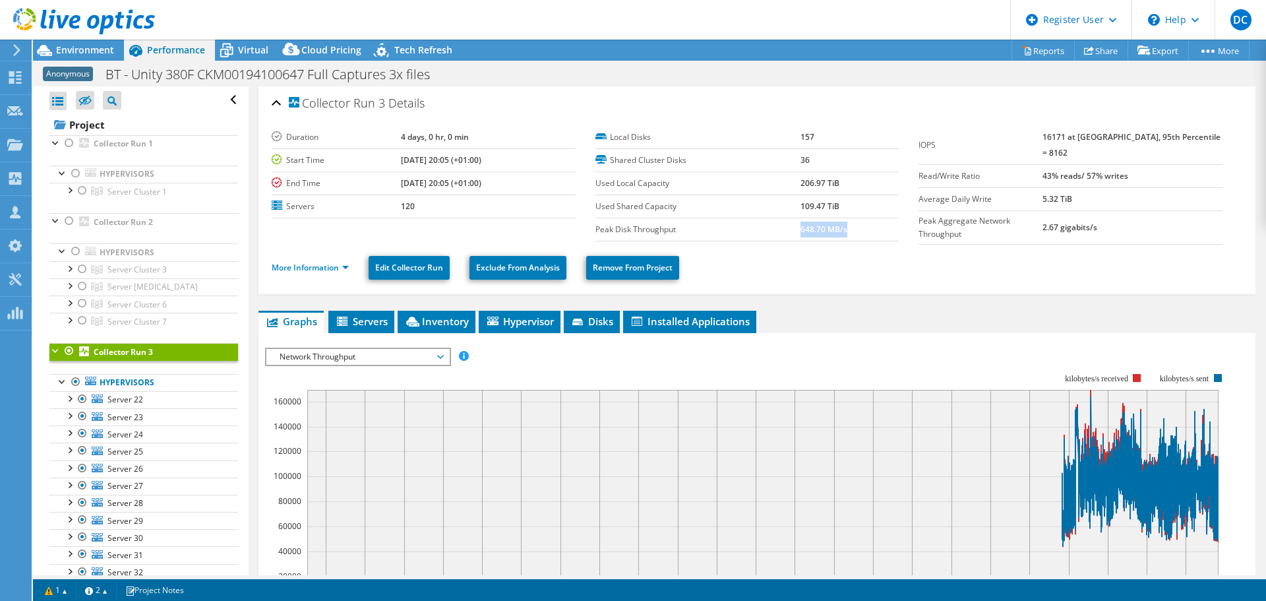
drag, startPoint x: 854, startPoint y: 233, endPoint x: 795, endPoint y: 229, distance: 58.9
click at [801, 229] on td "648.70 MB/s" at bounding box center [850, 229] width 98 height 23
click at [1121, 271] on ul "More Information Edit Collector Run Exclude From Analysis Remove From Project" at bounding box center [757, 266] width 971 height 27
drag, startPoint x: 1160, startPoint y: 214, endPoint x: 1058, endPoint y: 206, distance: 101.8
click at [1058, 210] on tr "Peak Aggregate Network Throughput 2.67 gigabits/s" at bounding box center [1071, 227] width 304 height 34
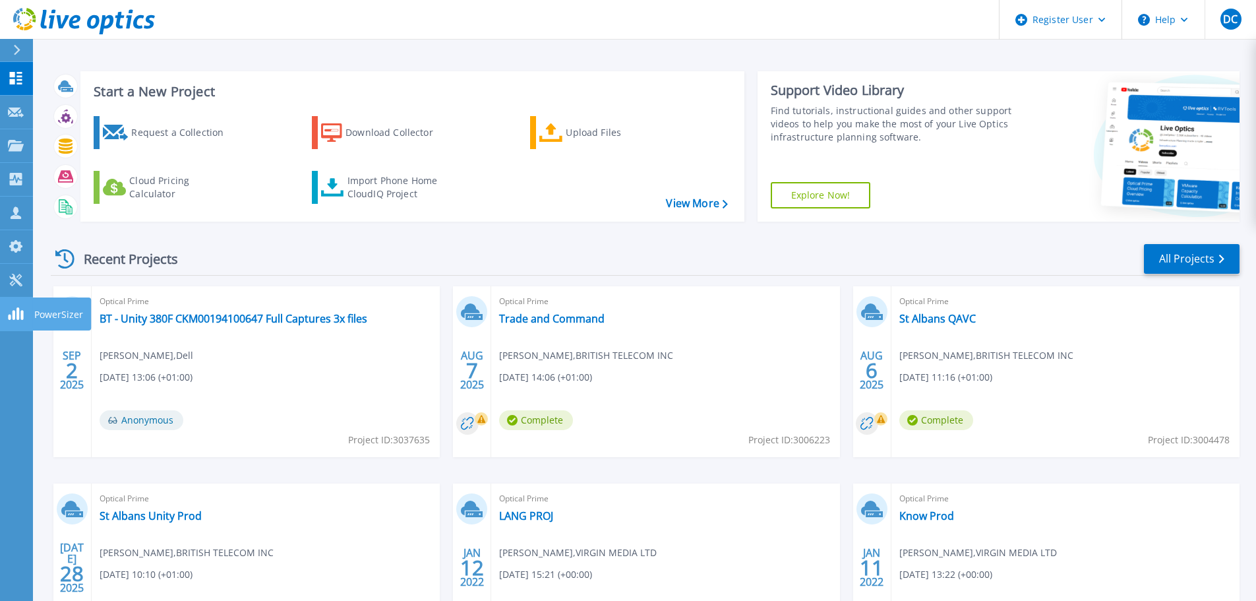
click at [32, 305] on link "PowerSizer PowerSizer" at bounding box center [16, 314] width 33 height 34
click at [20, 317] on icon at bounding box center [16, 313] width 16 height 13
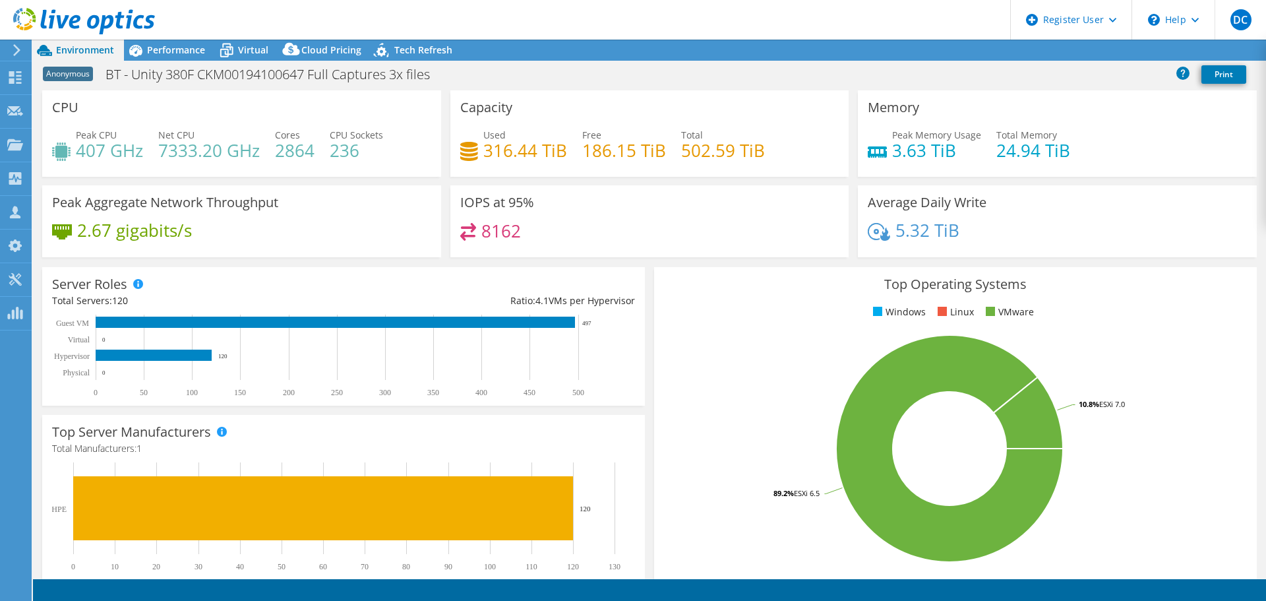
select select "USD"
